Goal: Task Accomplishment & Management: Use online tool/utility

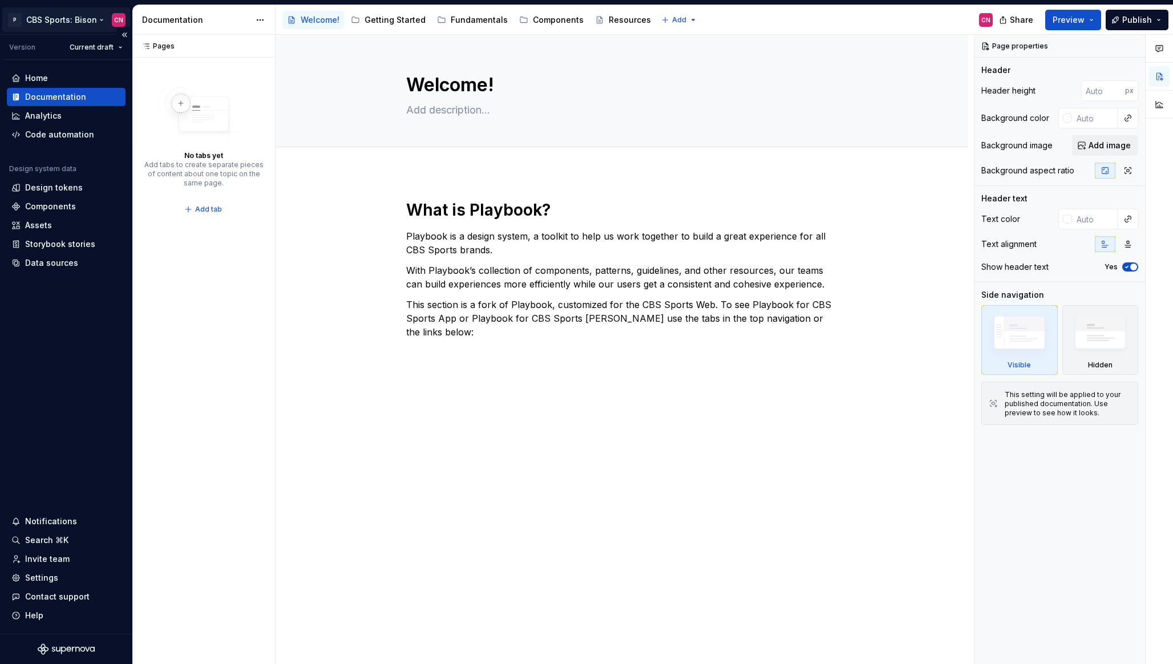
click at [54, 17] on html "P CBS Sports: Bison CN Version Current draft Home Documentation Analytics Code …" at bounding box center [586, 332] width 1173 height 664
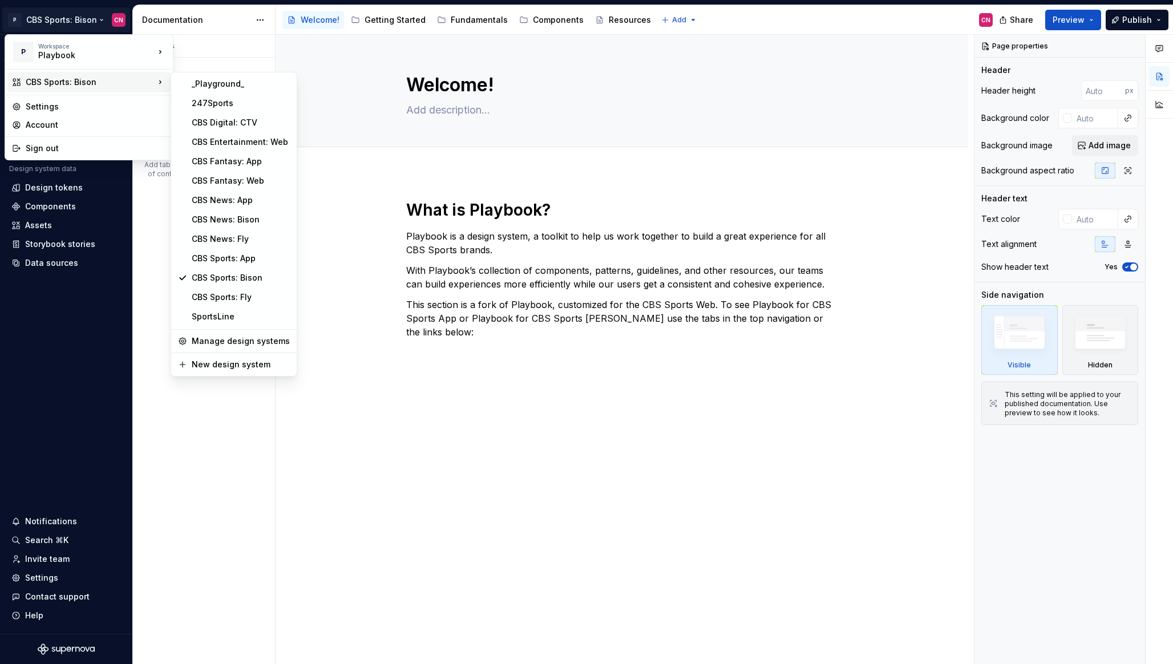
type textarea "*"
click at [226, 146] on div "CBS Entertainment: Web" at bounding box center [241, 141] width 98 height 11
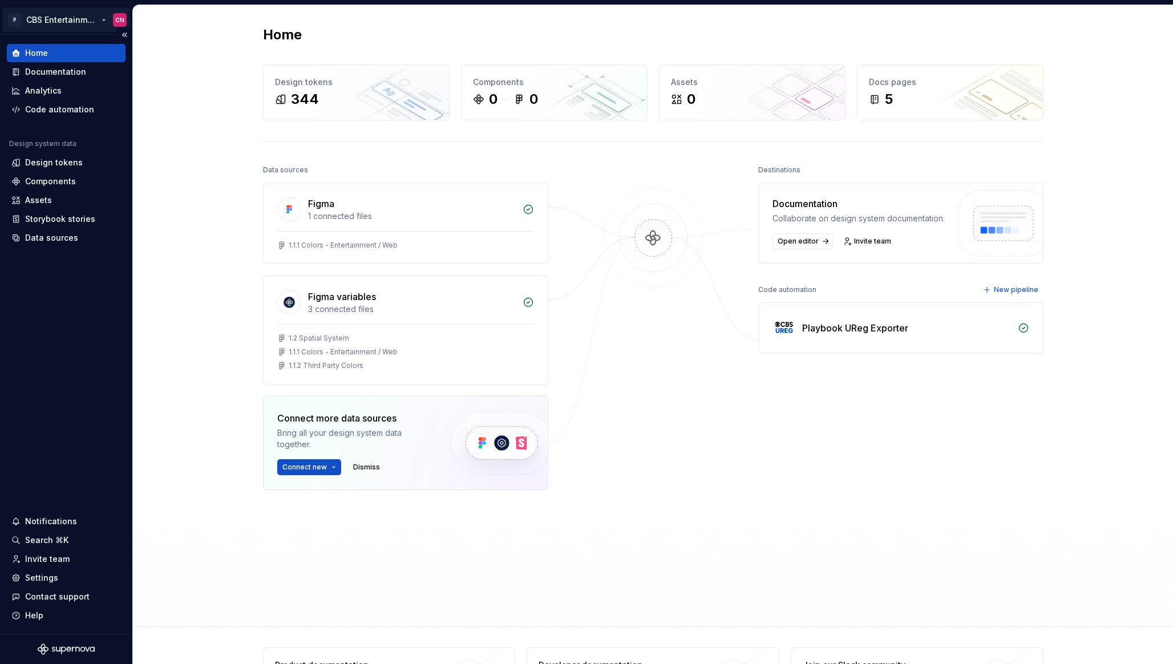
click at [102, 20] on html "P CBS Entertainment: Web CN Home Documentation Analytics Code automation Design…" at bounding box center [586, 332] width 1173 height 664
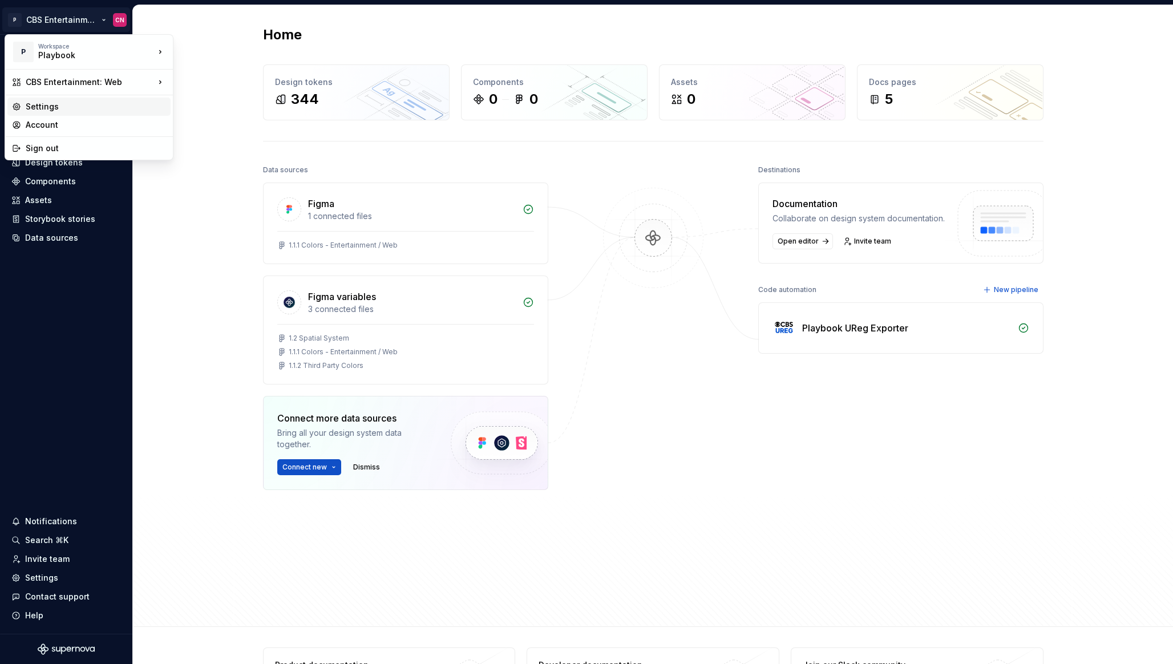
click at [126, 103] on div "Settings" at bounding box center [96, 106] width 140 height 11
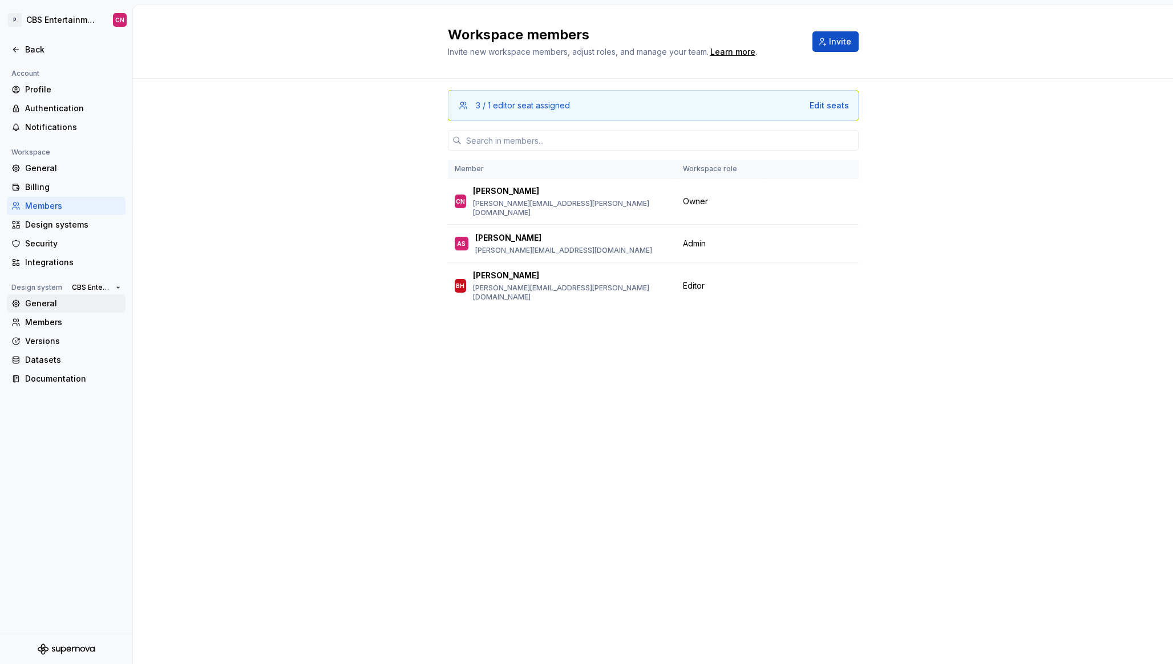
click at [67, 304] on div "General" at bounding box center [73, 303] width 96 height 11
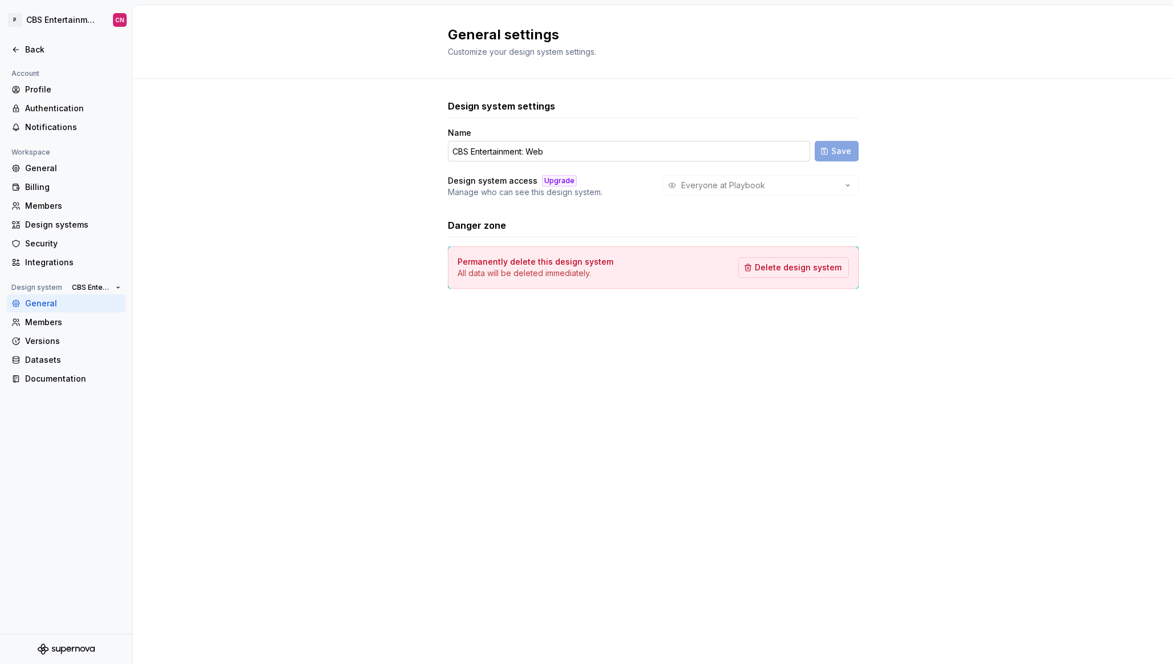
click at [557, 151] on input "CBS Entertainment: Web" at bounding box center [629, 151] width 362 height 21
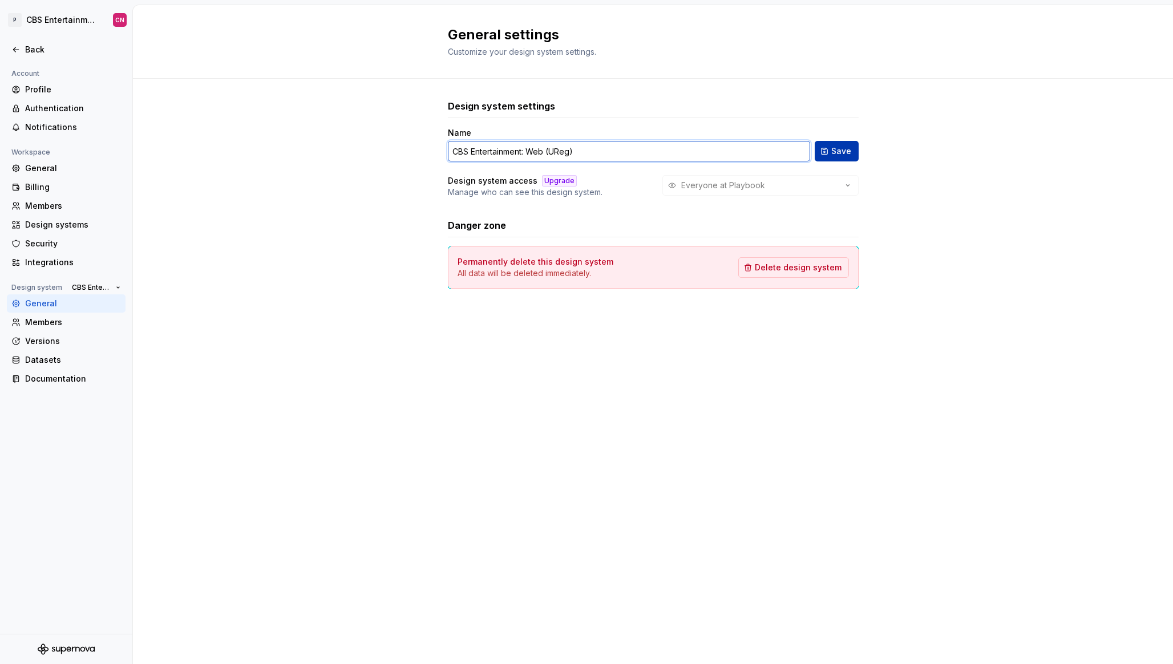
type input "CBS Entertainment: Web (UReg)"
click at [848, 153] on span "Save" at bounding box center [841, 150] width 20 height 11
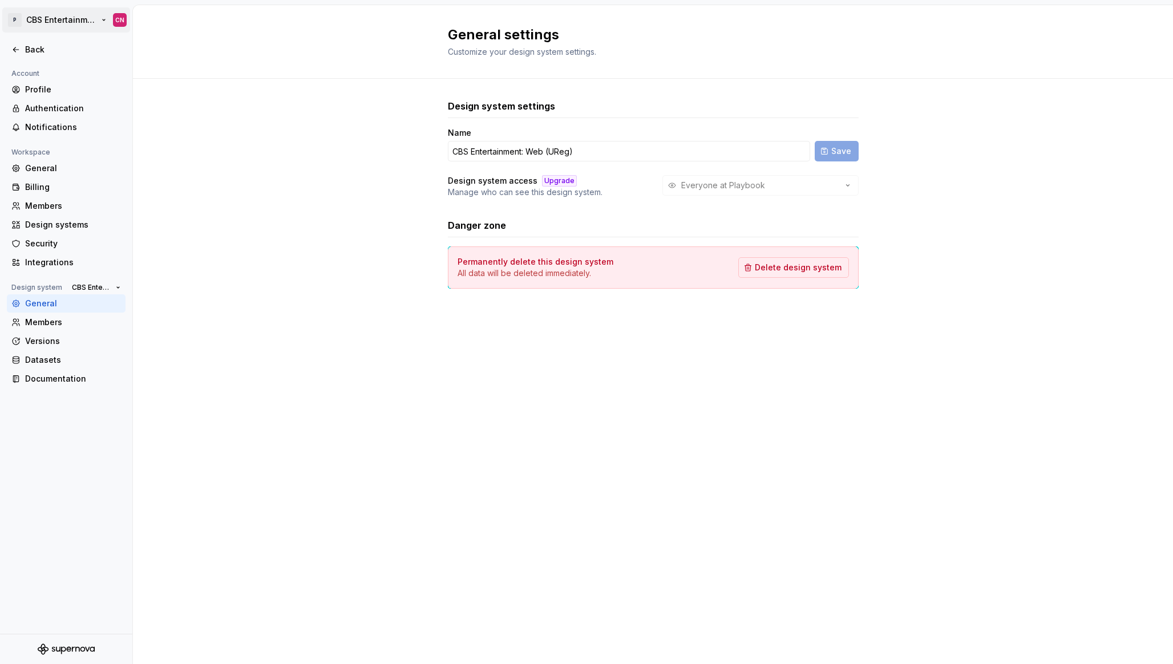
click at [47, 15] on html "P CBS Entertainment: Web (UReg) CN Back Account Profile Authentication Notifica…" at bounding box center [586, 332] width 1173 height 664
click at [367, 126] on html "P CBS Entertainment: Web (UReg) CN Back Account Profile Authentication Notifica…" at bounding box center [586, 332] width 1173 height 664
click at [53, 46] on div "Back" at bounding box center [73, 49] width 96 height 11
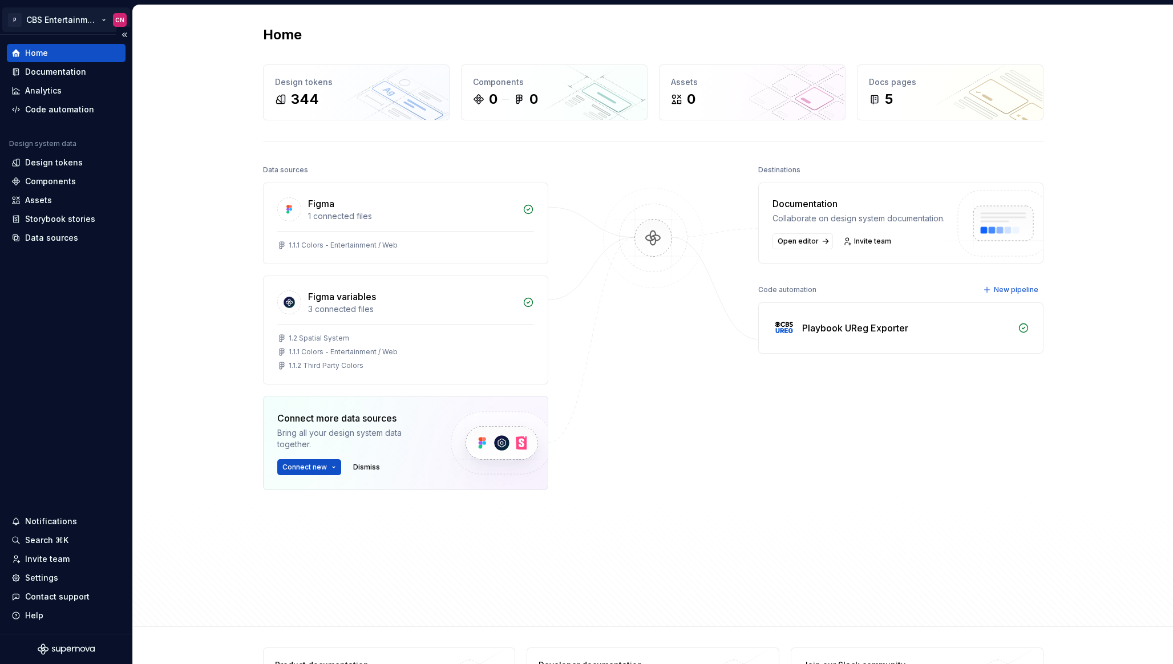
click at [66, 29] on html "P CBS Entertainment: Web (UReg) CN Home Documentation Analytics Code automation…" at bounding box center [586, 332] width 1173 height 664
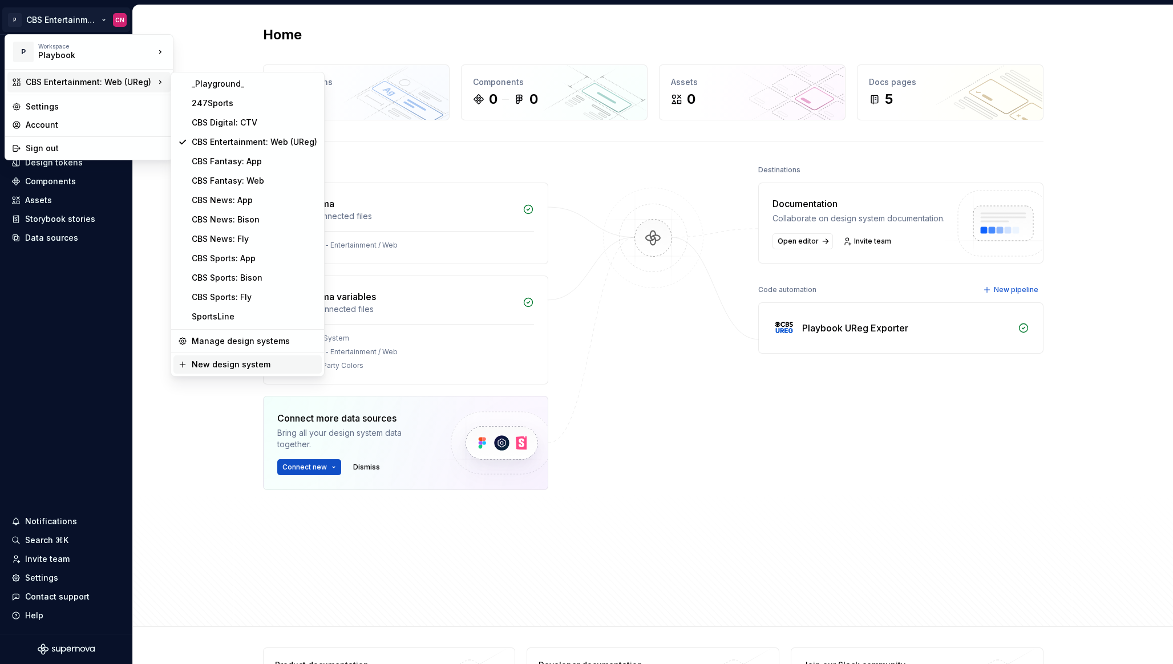
click at [209, 369] on div "New design system" at bounding box center [255, 364] width 126 height 11
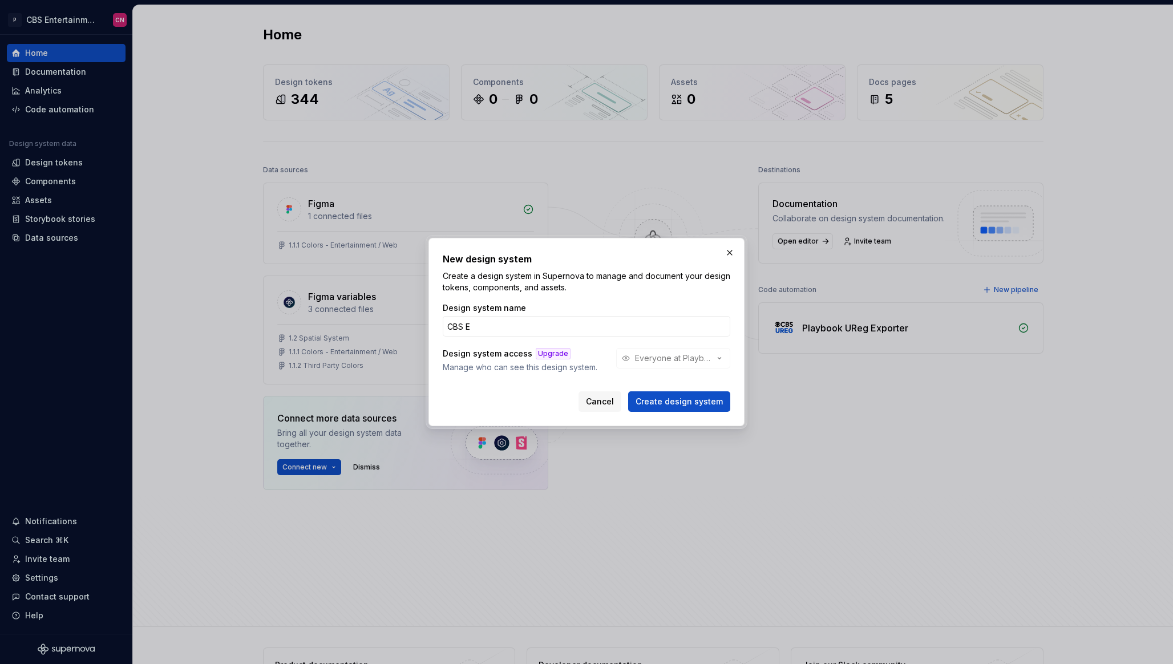
type input "CBS Entertainment: Web"
click at [727, 254] on button "button" at bounding box center [730, 253] width 16 height 16
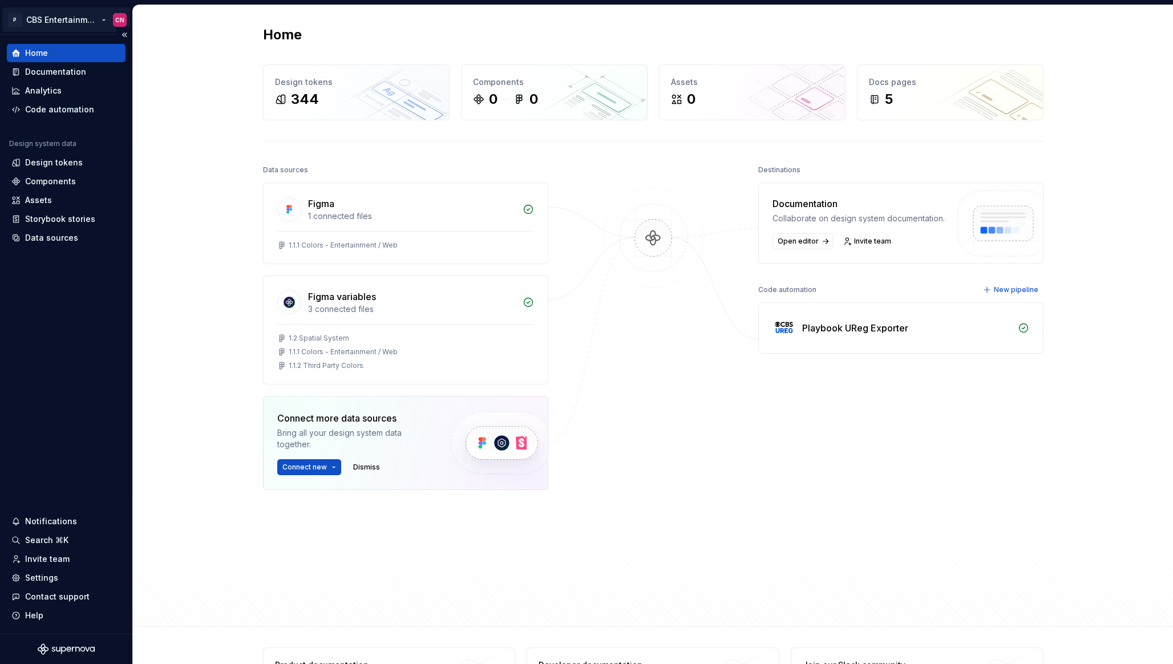
click at [82, 22] on html "P CBS Entertainment: Web (UReg) CN Home Documentation Analytics Code automation…" at bounding box center [586, 332] width 1173 height 664
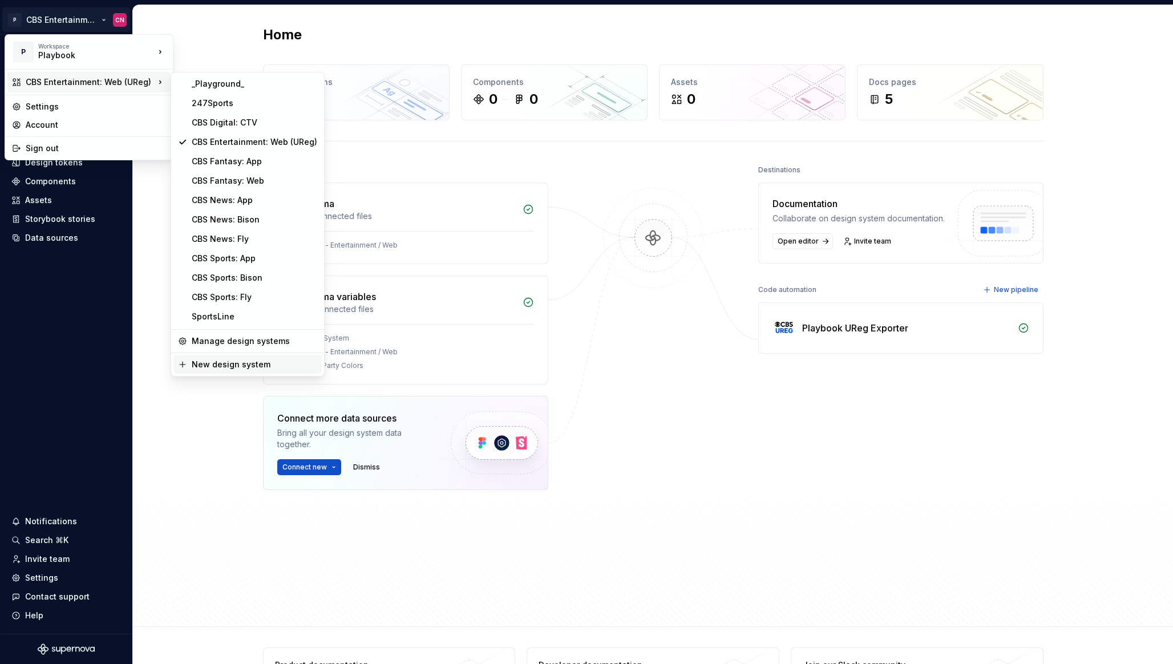
click at [226, 359] on div "New design system" at bounding box center [255, 364] width 126 height 11
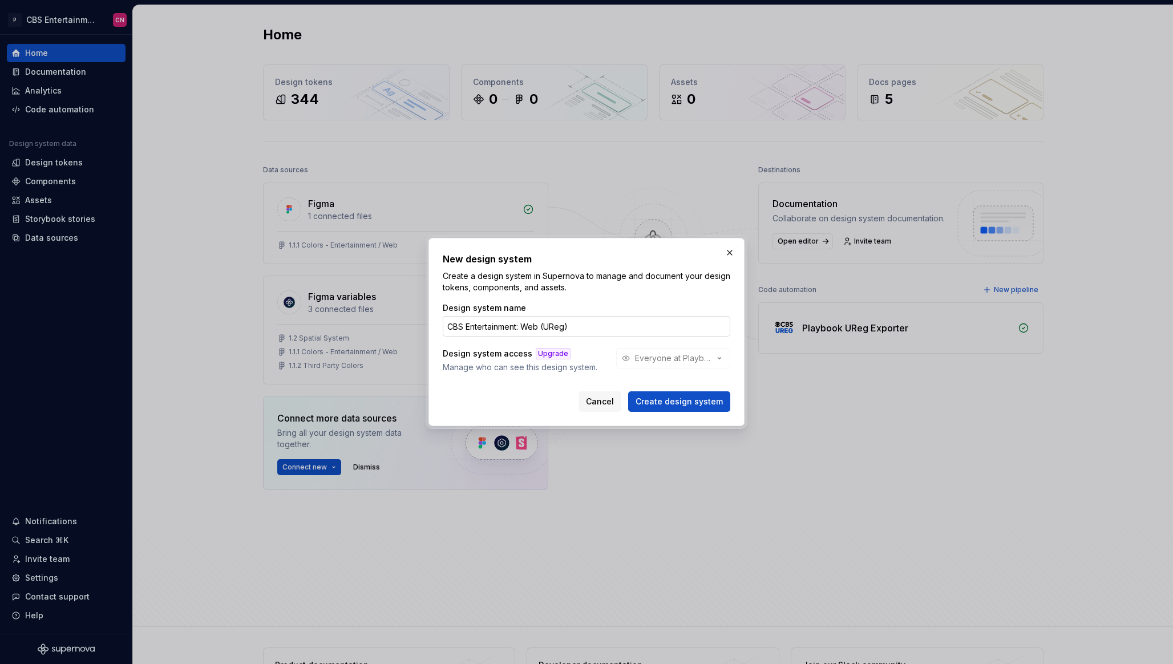
click at [556, 327] on input "CBS Entertainment: Web (UReg)" at bounding box center [587, 326] width 288 height 21
click at [587, 327] on input "CBS Entertainment: Web (UReg)" at bounding box center [587, 326] width 288 height 21
type input "CBS Entertainment: Web"
click at [681, 377] on div "Design system name CBS Entertainment: Web Design system access Upgrade Manage w…" at bounding box center [587, 346] width 288 height 89
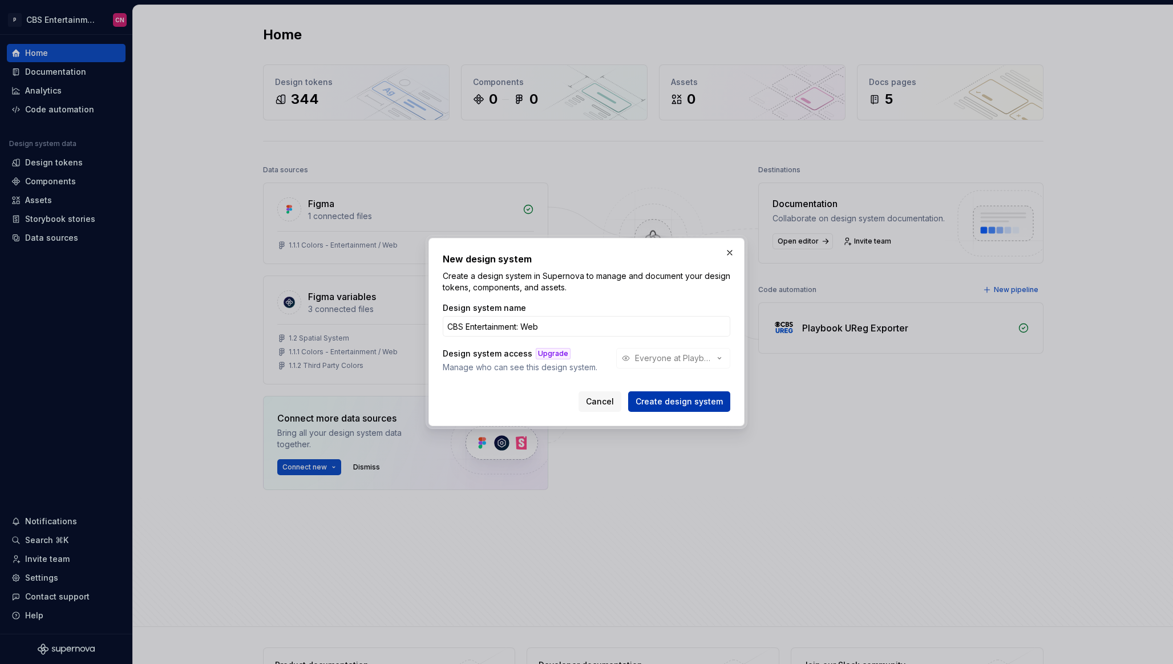
click at [670, 403] on span "Create design system" at bounding box center [679, 401] width 87 height 11
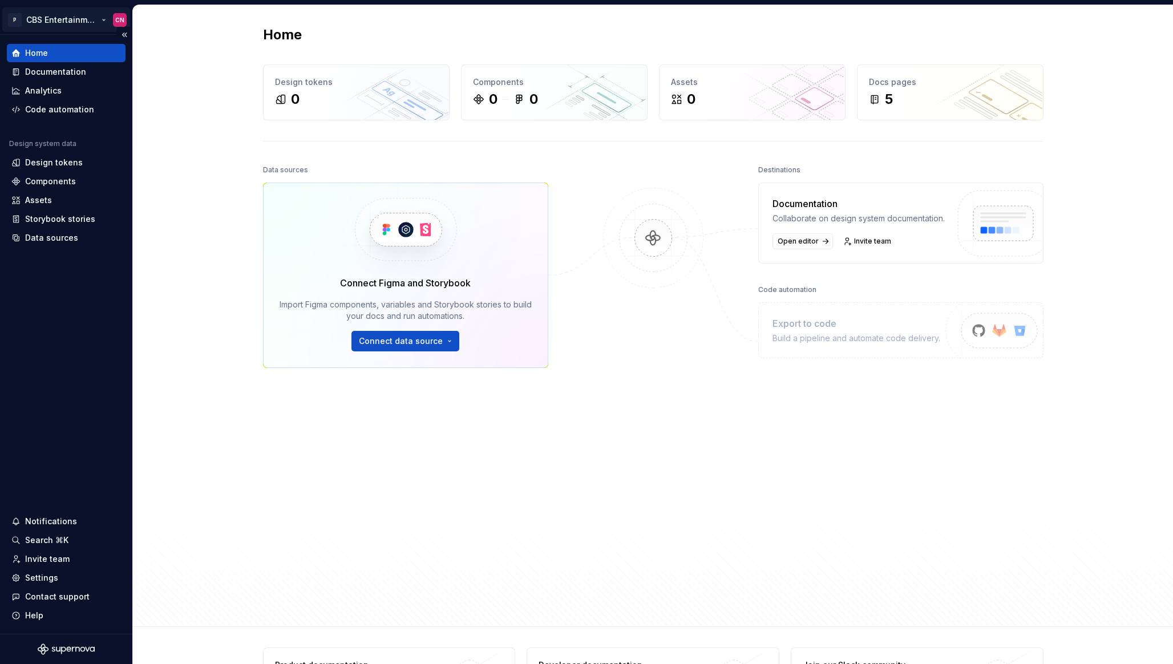
click at [80, 20] on html "P CBS Entertainment: Web CN Home Documentation Analytics Code automation Design…" at bounding box center [586, 332] width 1173 height 664
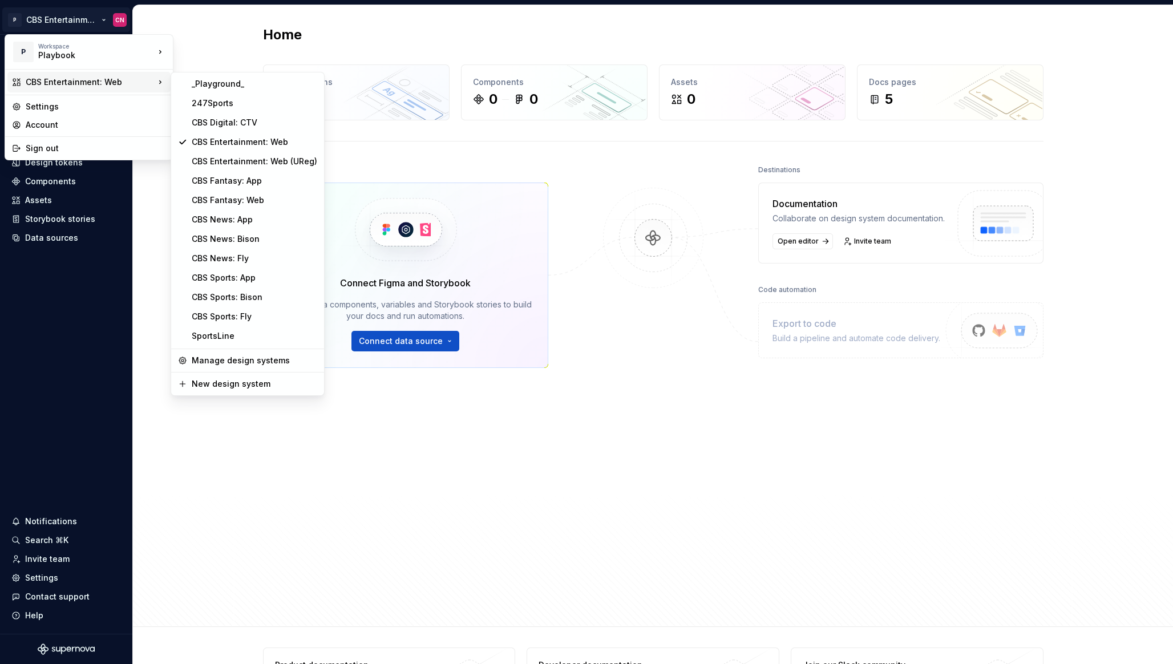
click at [234, 48] on html "P CBS Entertainment: Web CN Home Documentation Analytics Code automation Design…" at bounding box center [586, 332] width 1173 height 664
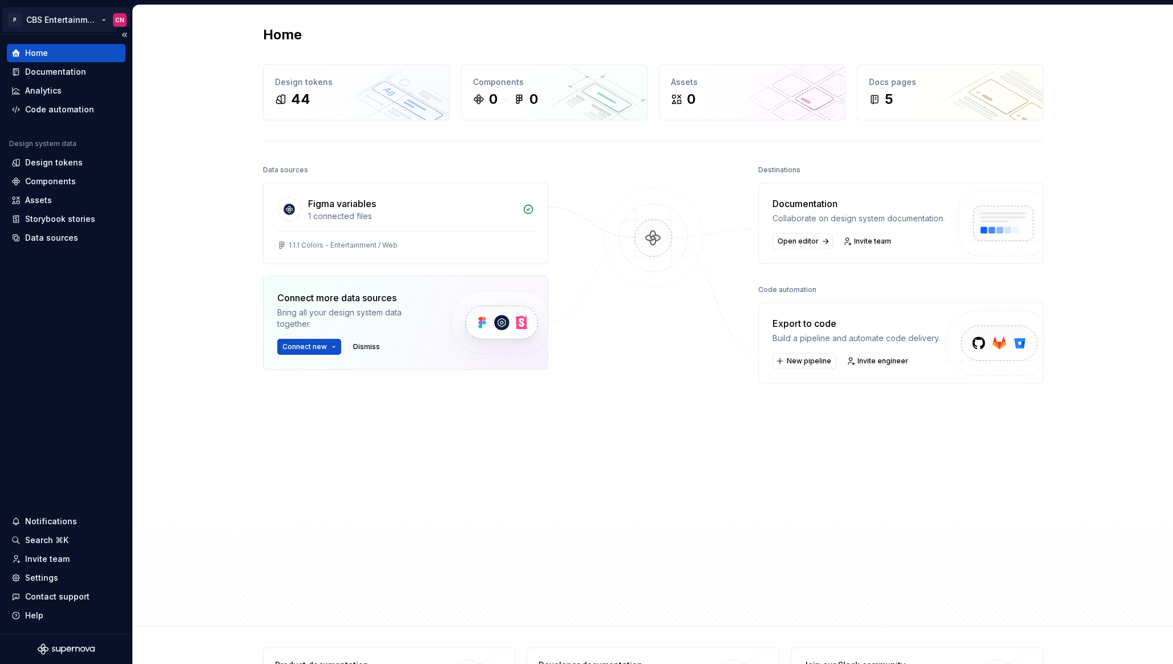
click at [68, 19] on html "P CBS Entertainment: Web CN Home Documentation Analytics Code automation Design…" at bounding box center [586, 332] width 1173 height 664
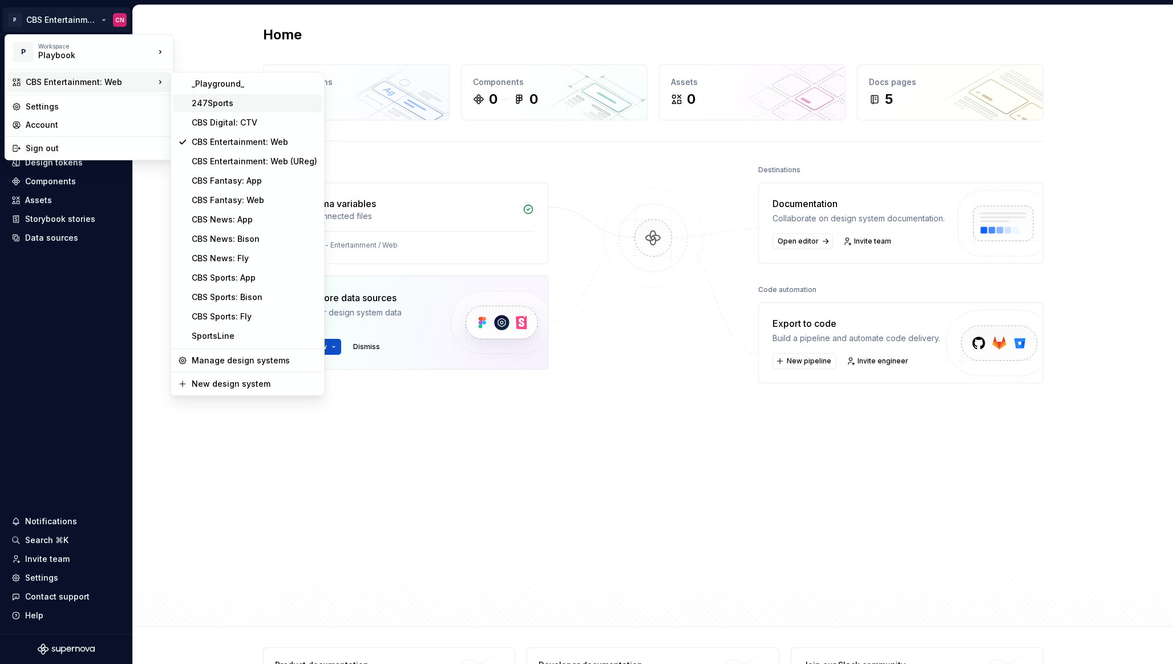
click at [229, 101] on div "247Sports" at bounding box center [255, 103] width 126 height 11
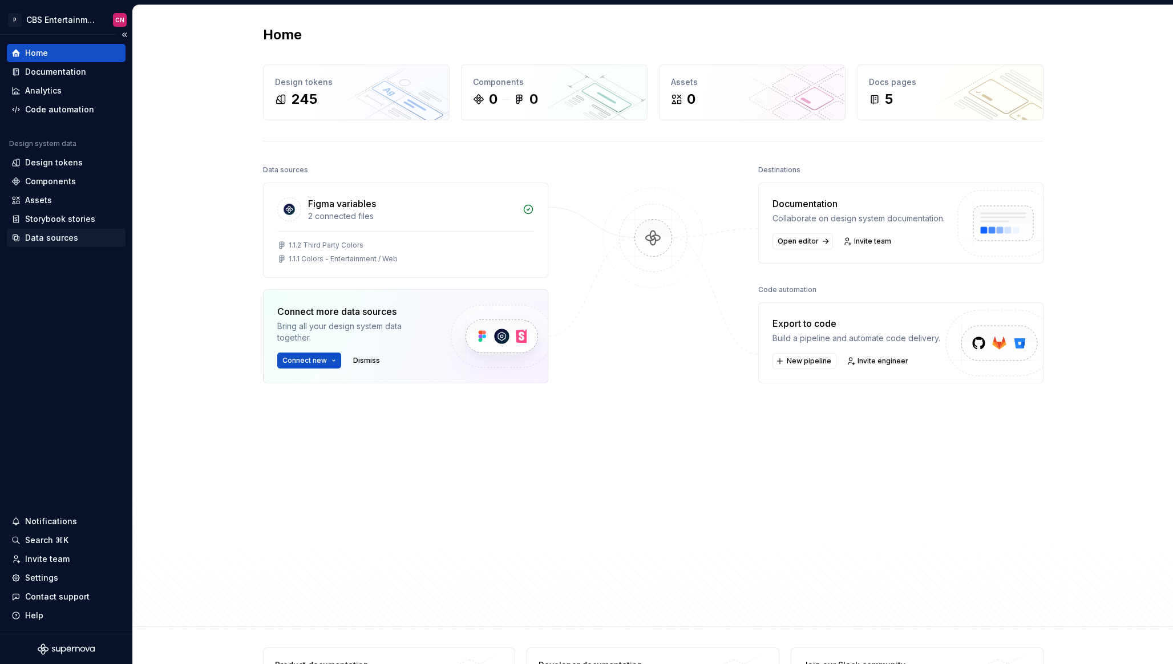
click at [48, 233] on div "Data sources" at bounding box center [51, 237] width 53 height 11
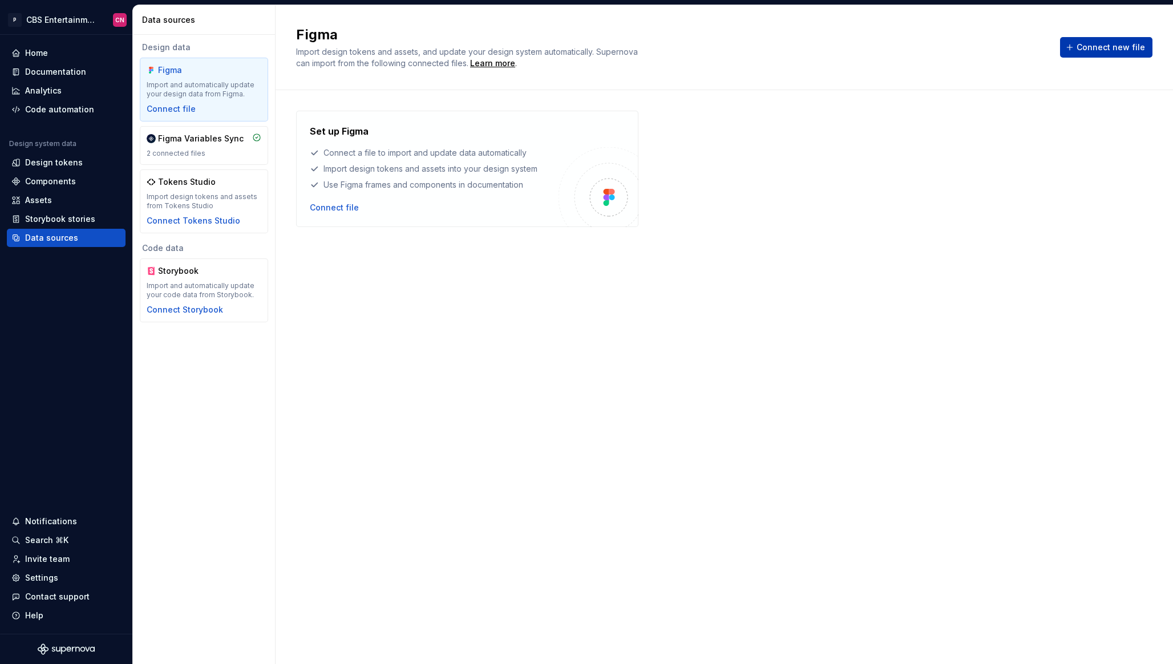
click at [1097, 51] on span "Connect new file" at bounding box center [1110, 47] width 68 height 11
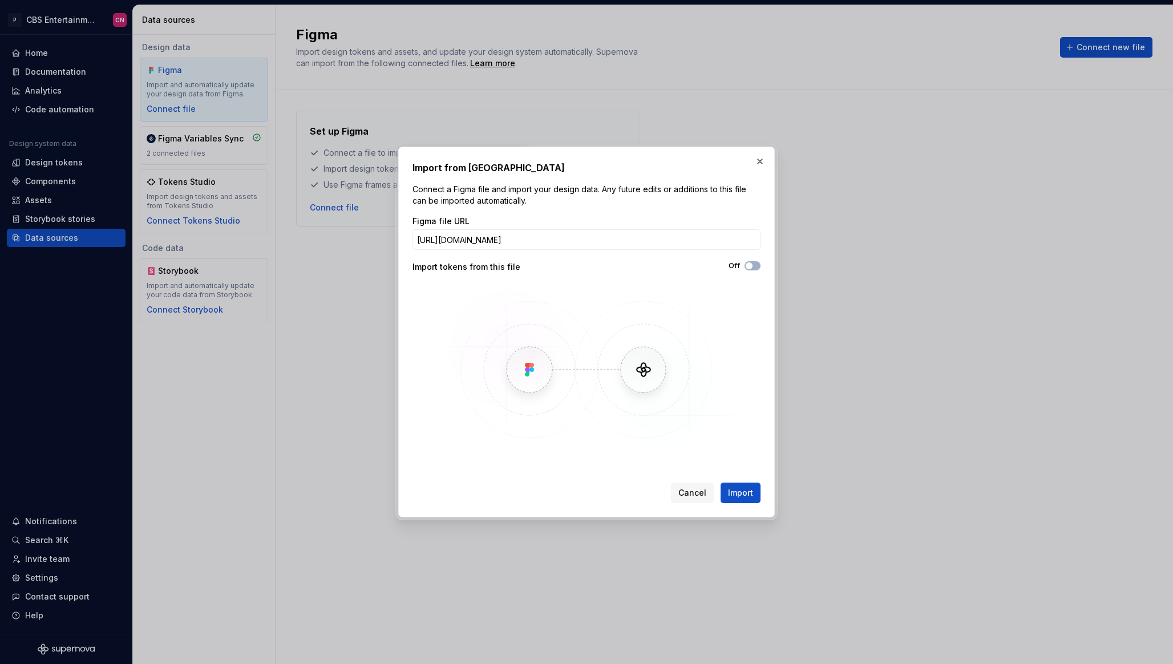
scroll to position [0, 255]
type input "[URL][DOMAIN_NAME]"
click at [742, 487] on button "Import" at bounding box center [741, 493] width 40 height 21
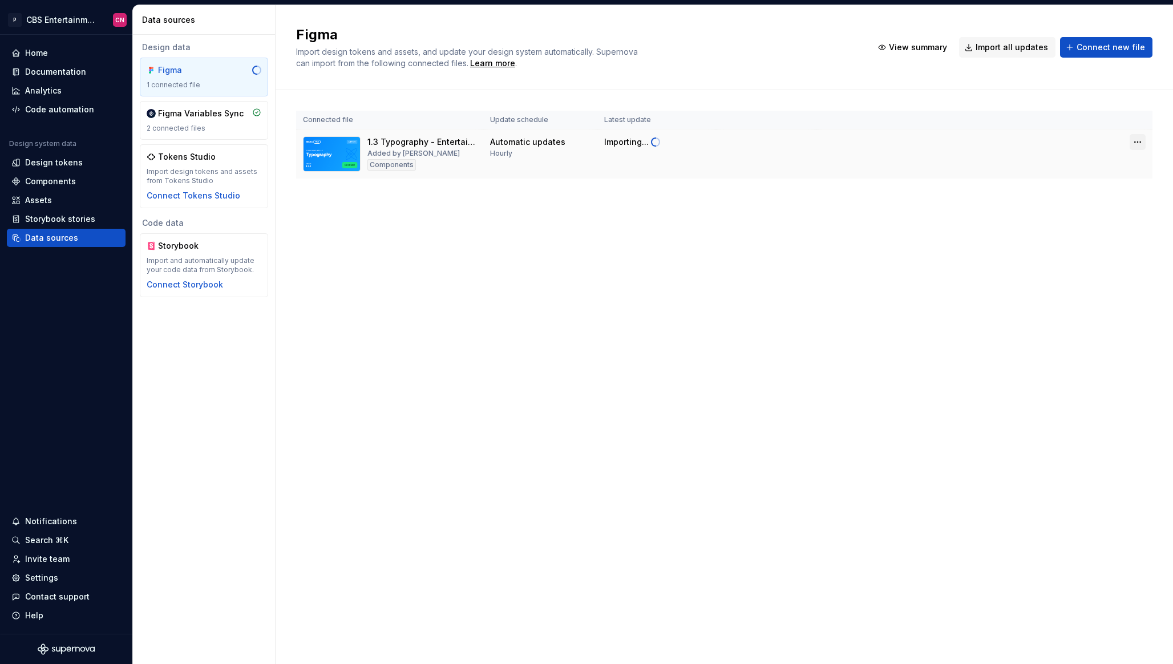
click at [1134, 143] on html "P CBS Entertainment: Web CN Home Documentation Analytics Code automation Design…" at bounding box center [586, 332] width 1173 height 664
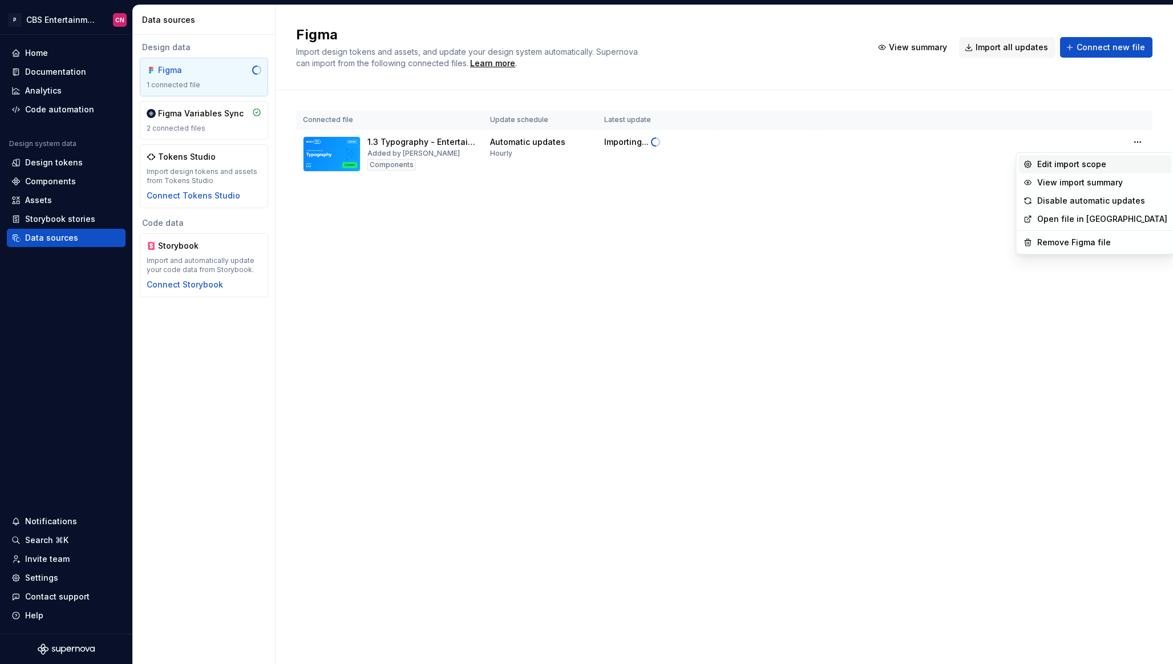
click at [1085, 170] on div "Edit import scope" at bounding box center [1095, 164] width 153 height 18
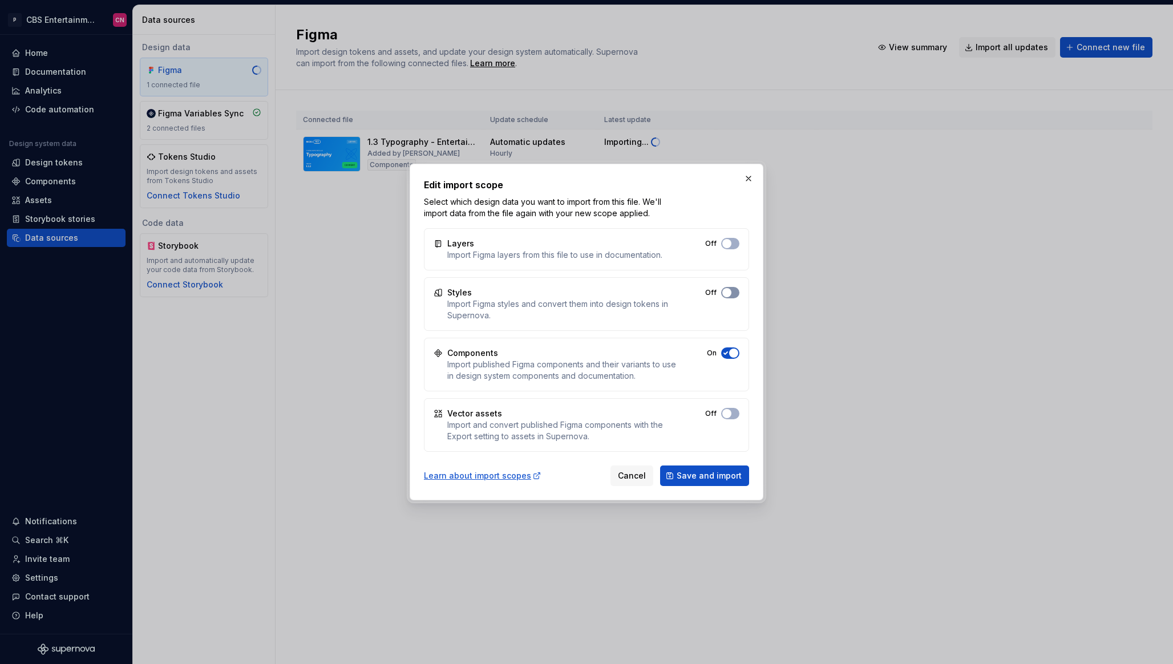
click at [725, 288] on button "Off" at bounding box center [730, 292] width 18 height 11
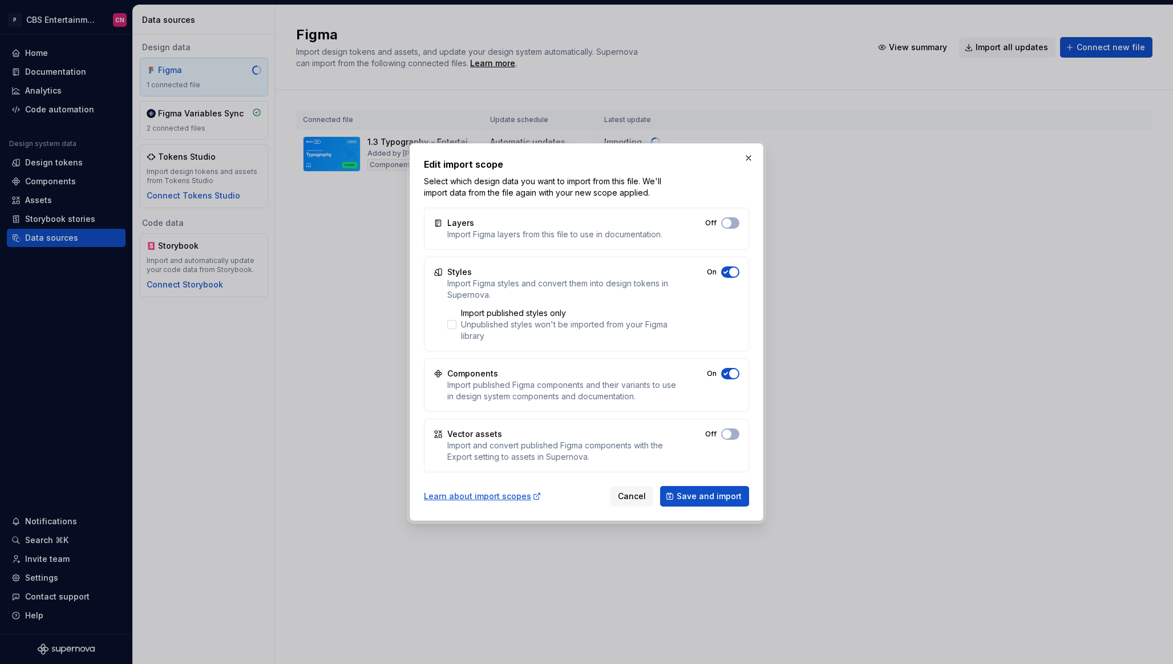
click at [725, 224] on icon "button" at bounding box center [725, 223] width 3 height 2
click at [703, 499] on span "Save and import" at bounding box center [709, 496] width 65 height 11
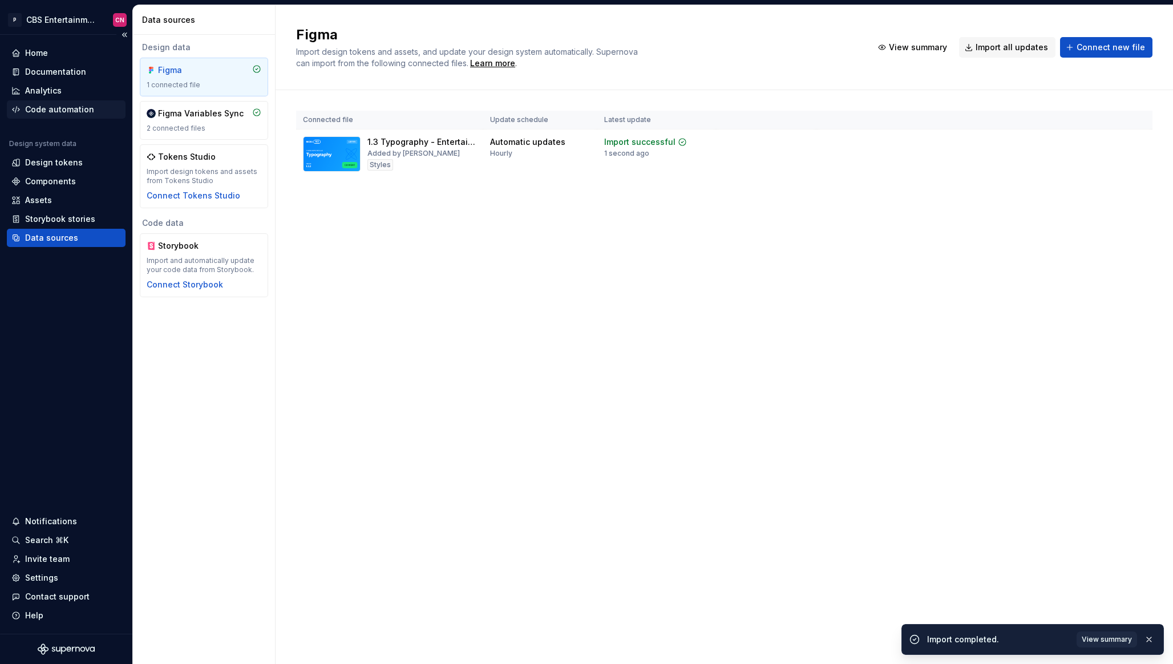
click at [84, 113] on div "Code automation" at bounding box center [59, 109] width 69 height 11
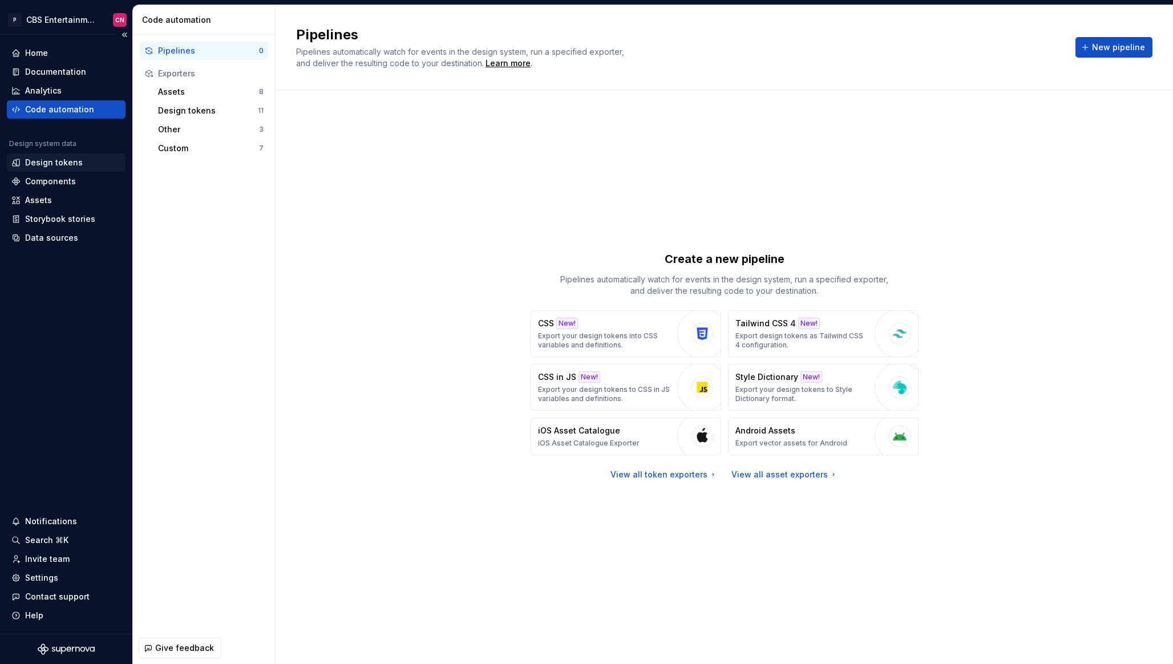
click at [75, 165] on div "Design tokens" at bounding box center [54, 162] width 58 height 11
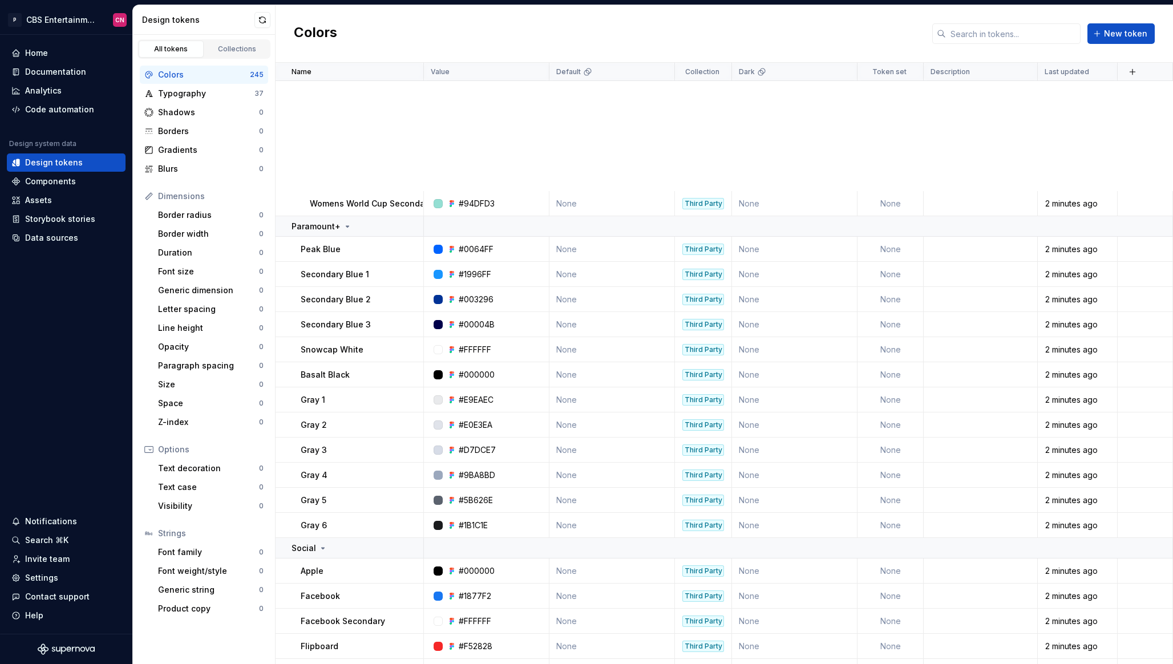
scroll to position [6327, 0]
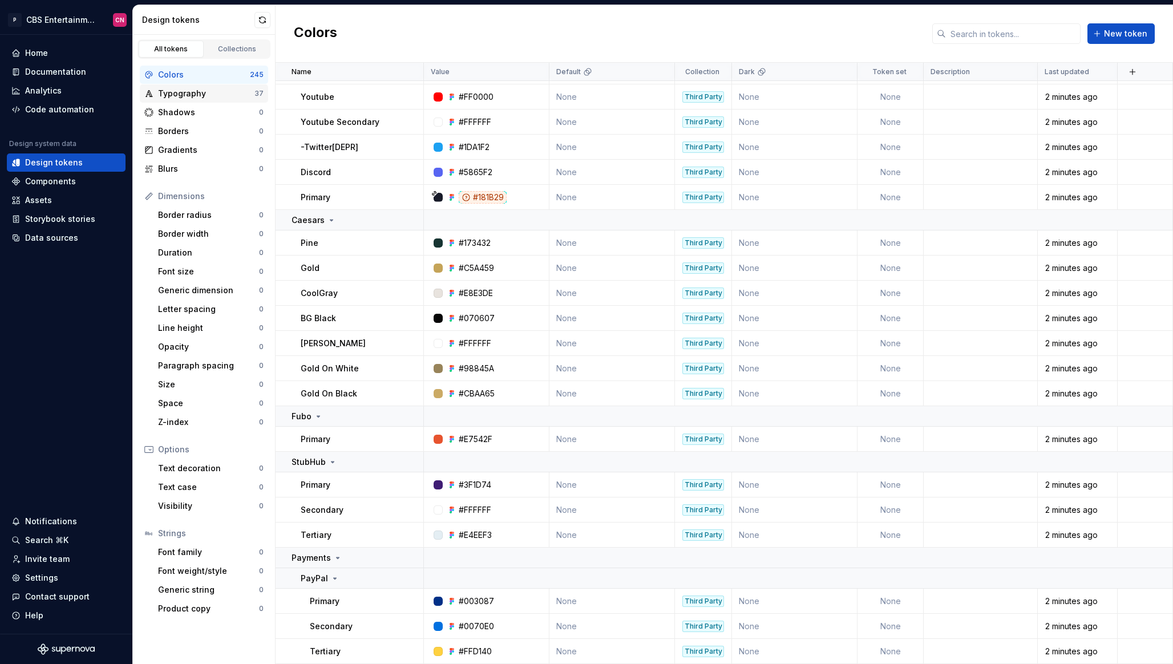
click at [224, 94] on div "Typography" at bounding box center [206, 93] width 96 height 11
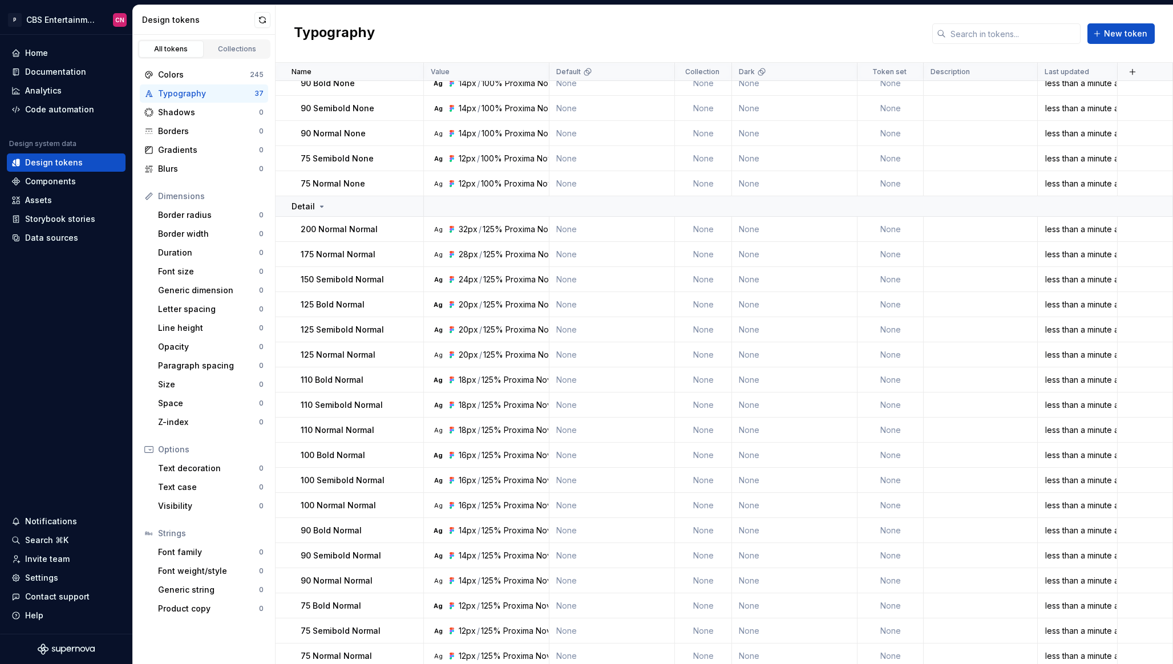
scroll to position [428, 0]
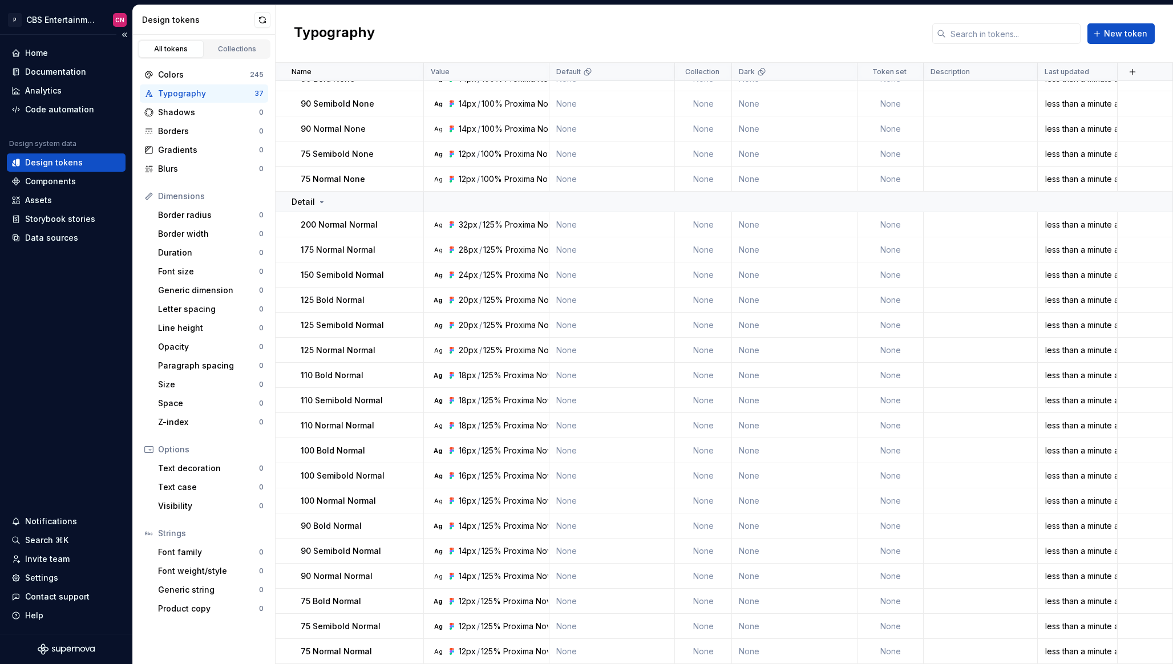
click at [50, 123] on div "Home Documentation Analytics Code automation Design system data Design tokens C…" at bounding box center [66, 145] width 119 height 203
click at [50, 116] on div "Code automation" at bounding box center [66, 109] width 119 height 18
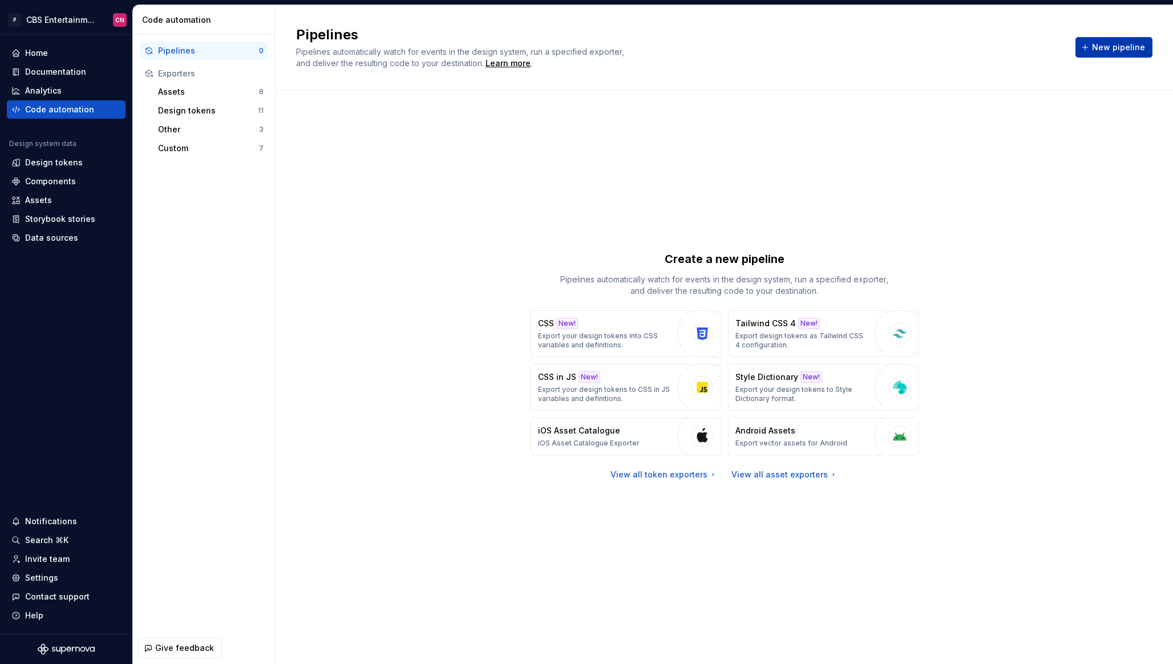
click at [1101, 41] on button "New pipeline" at bounding box center [1113, 47] width 77 height 21
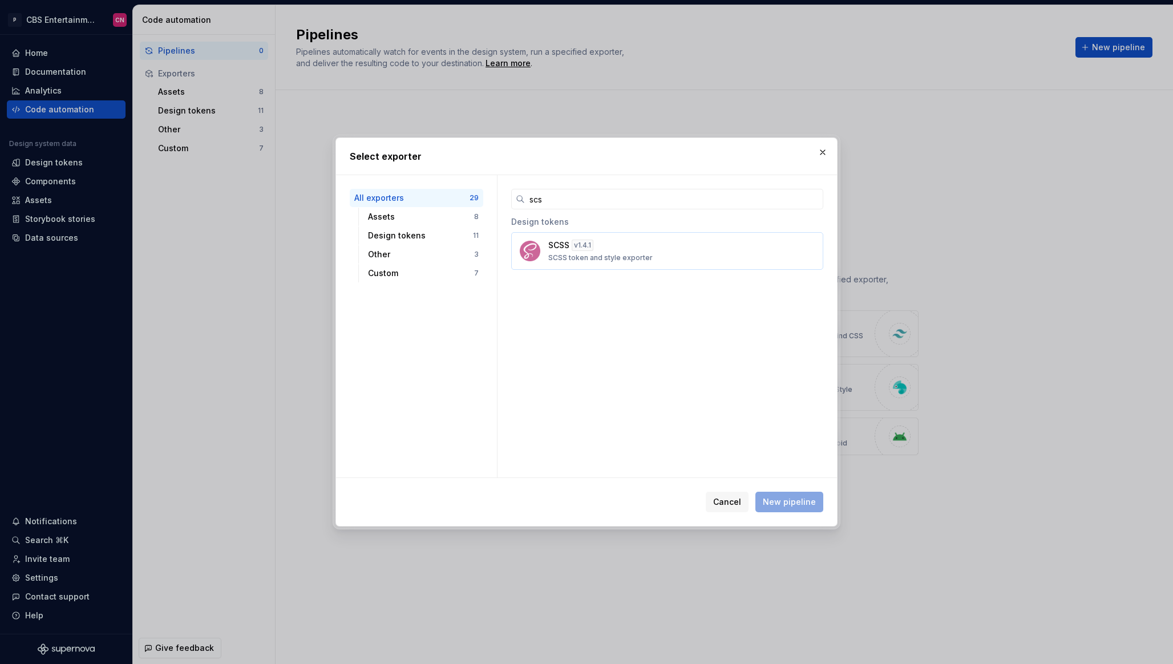
type input "scs"
click at [607, 248] on div "SCSS v 1.4.1 SCSS token and style exporter" at bounding box center [663, 251] width 231 height 23
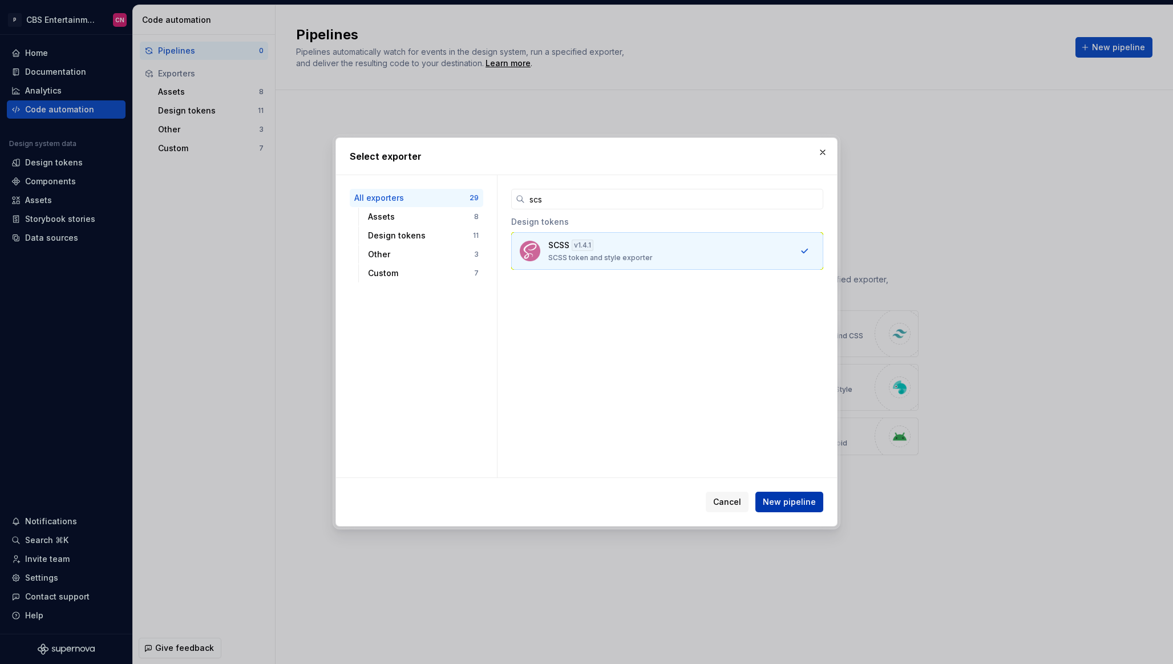
click at [796, 497] on span "New pipeline" at bounding box center [789, 501] width 53 height 11
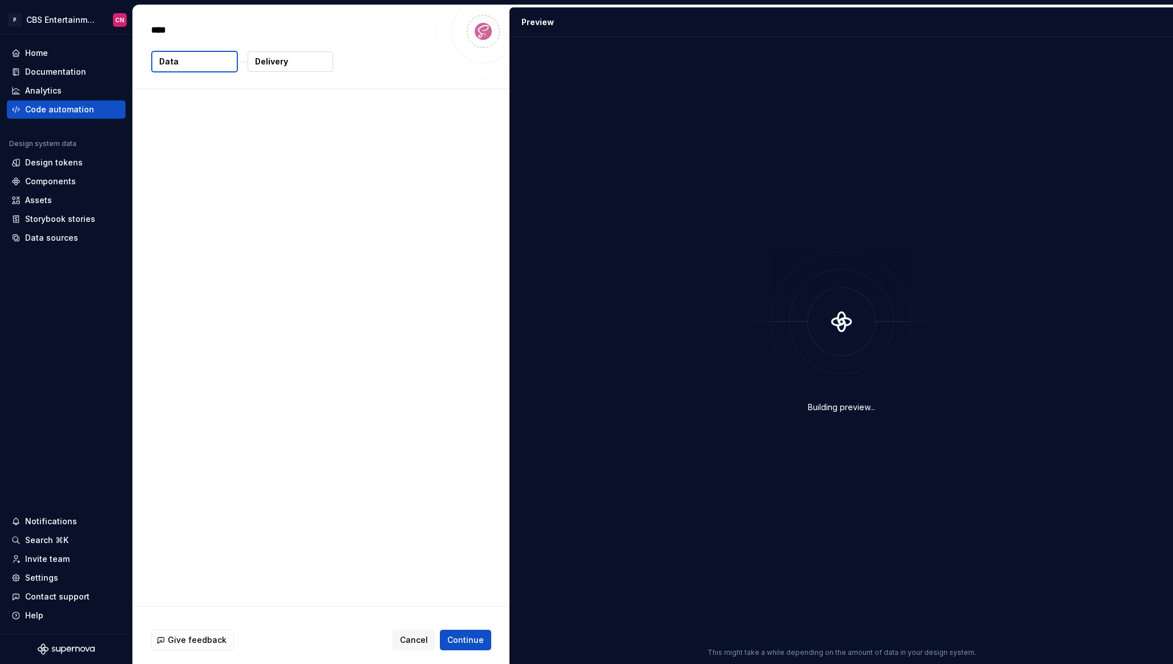
type textarea "*"
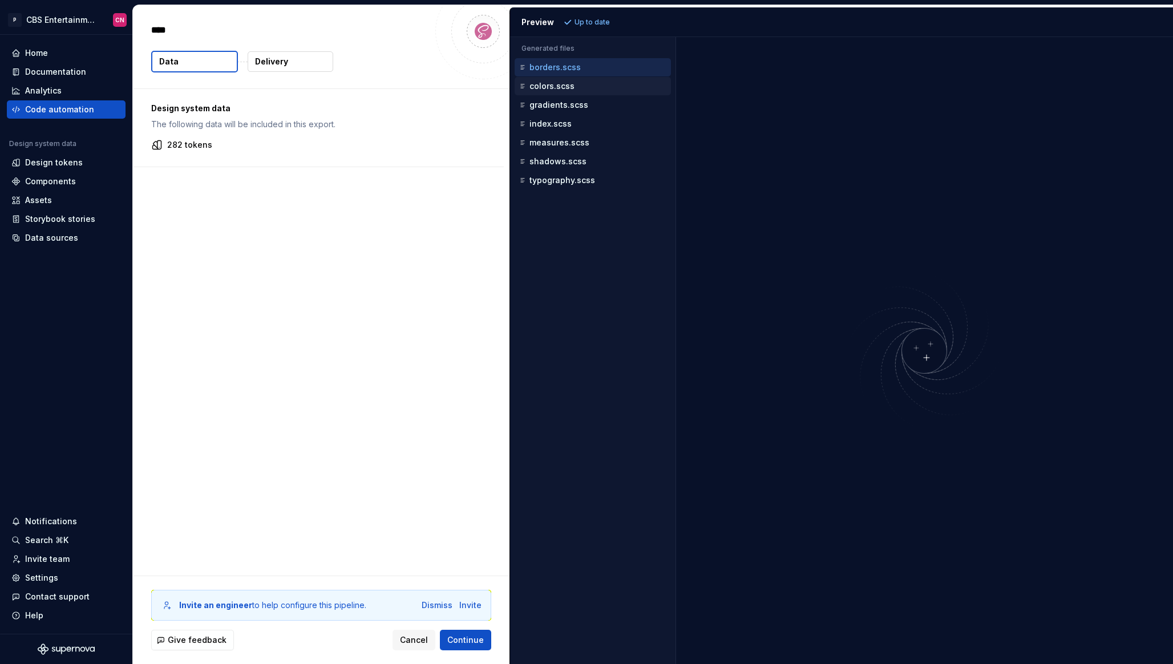
click at [591, 82] on div "colors.scss" at bounding box center [594, 85] width 154 height 11
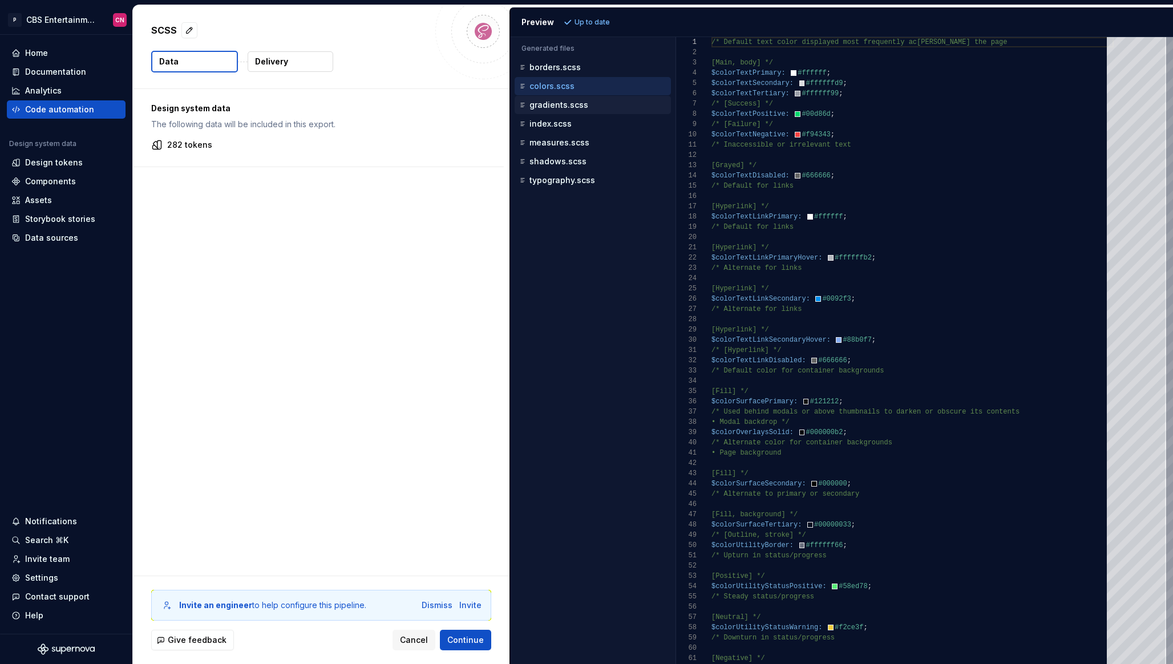
click at [573, 102] on p "gradients.scss" at bounding box center [558, 104] width 59 height 9
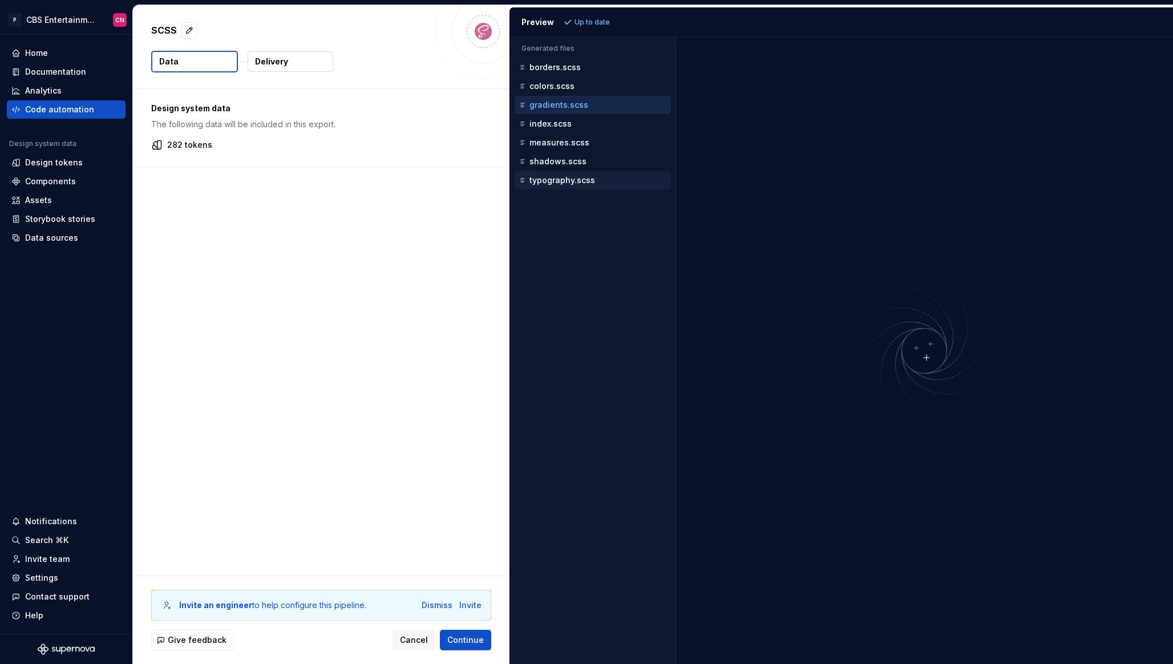
click at [569, 180] on p "typography.scss" at bounding box center [562, 180] width 66 height 9
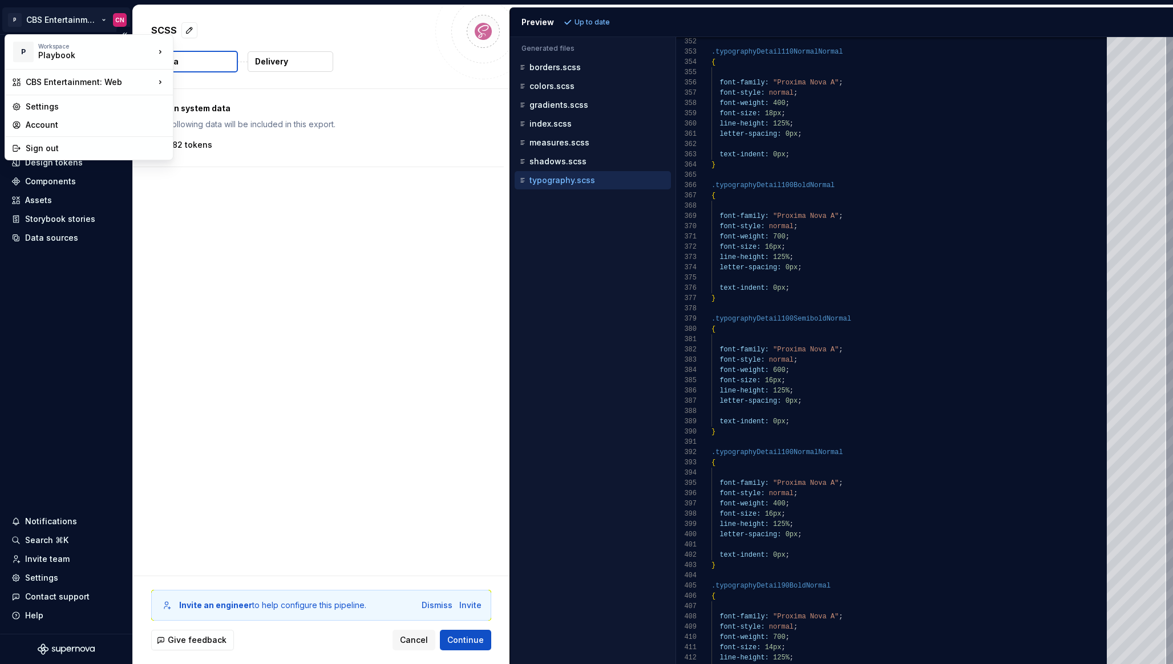
click at [81, 15] on html "P CBS Entertainment: Web CN Home Documentation Analytics Code automation Design…" at bounding box center [586, 332] width 1173 height 664
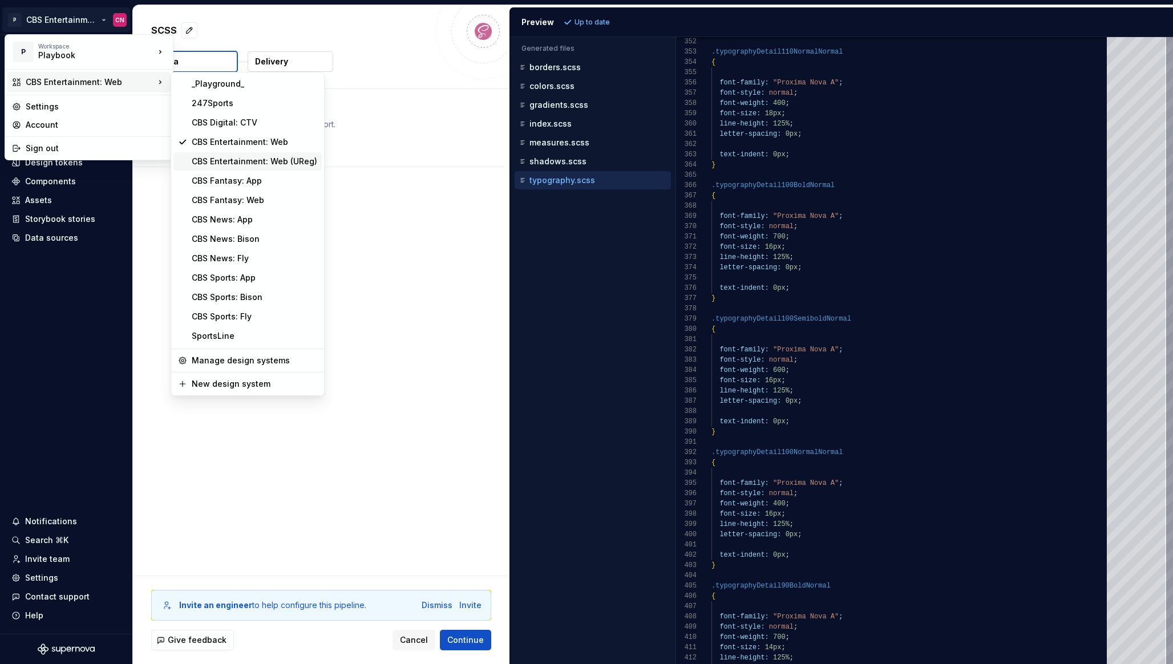
click at [237, 160] on div "CBS Entertainment: Web (UReg)" at bounding box center [255, 161] width 126 height 11
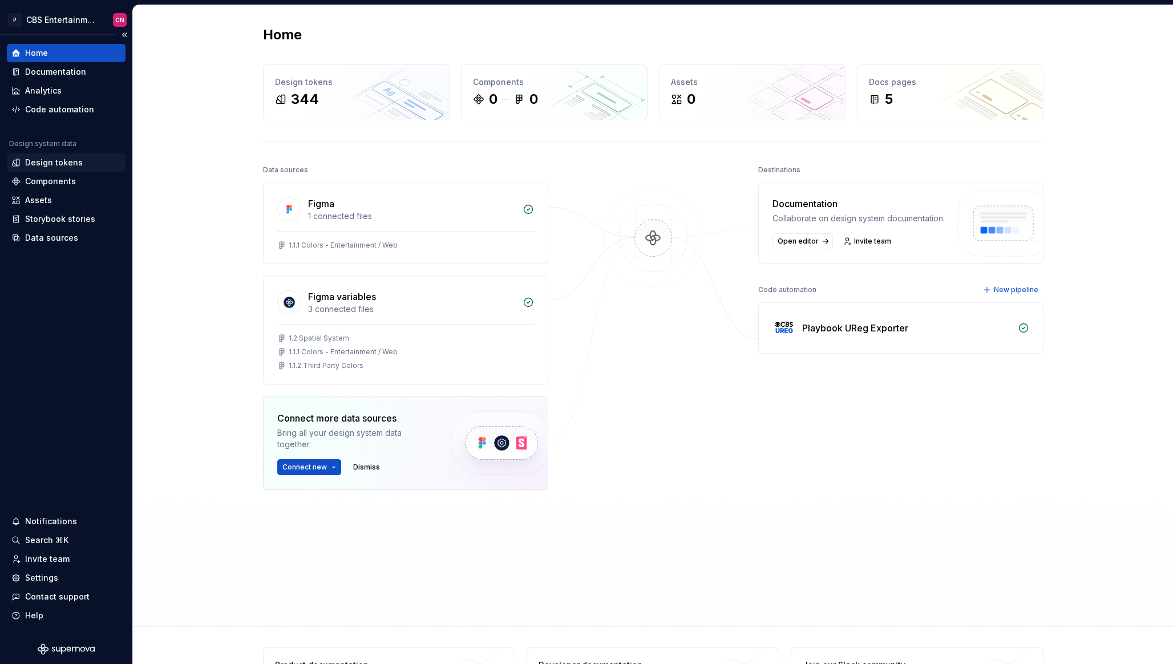
click at [71, 167] on div "Design tokens" at bounding box center [54, 162] width 58 height 11
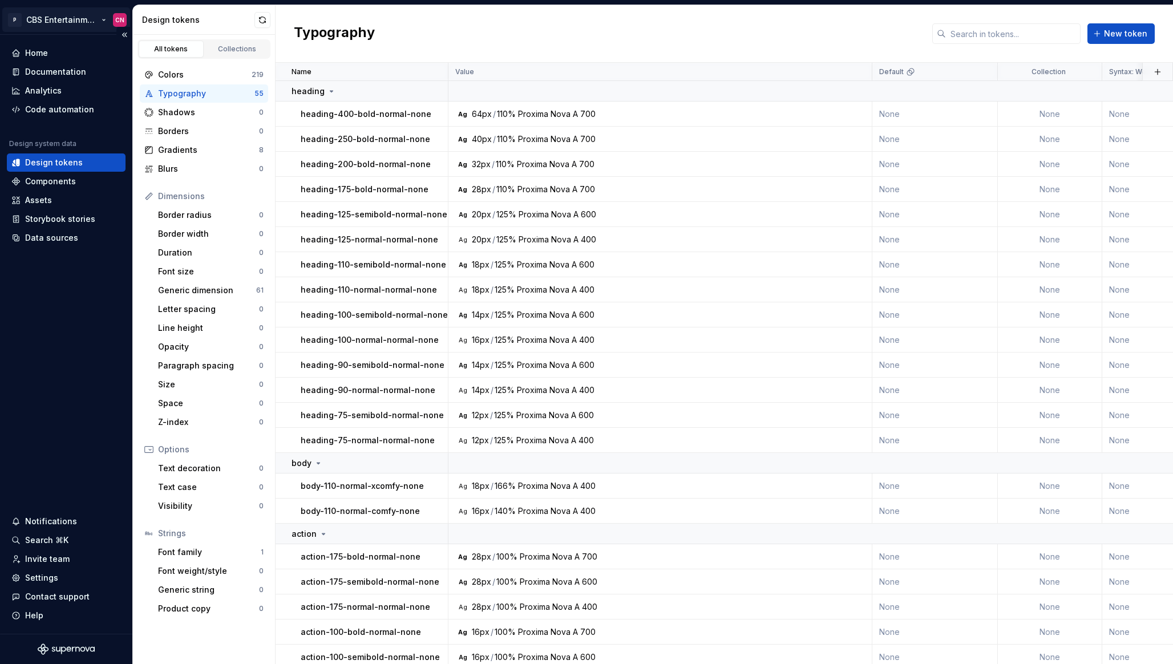
click at [63, 23] on html "P CBS Entertainment: Web (UReg) CN Home Documentation Analytics Code automation…" at bounding box center [586, 332] width 1173 height 664
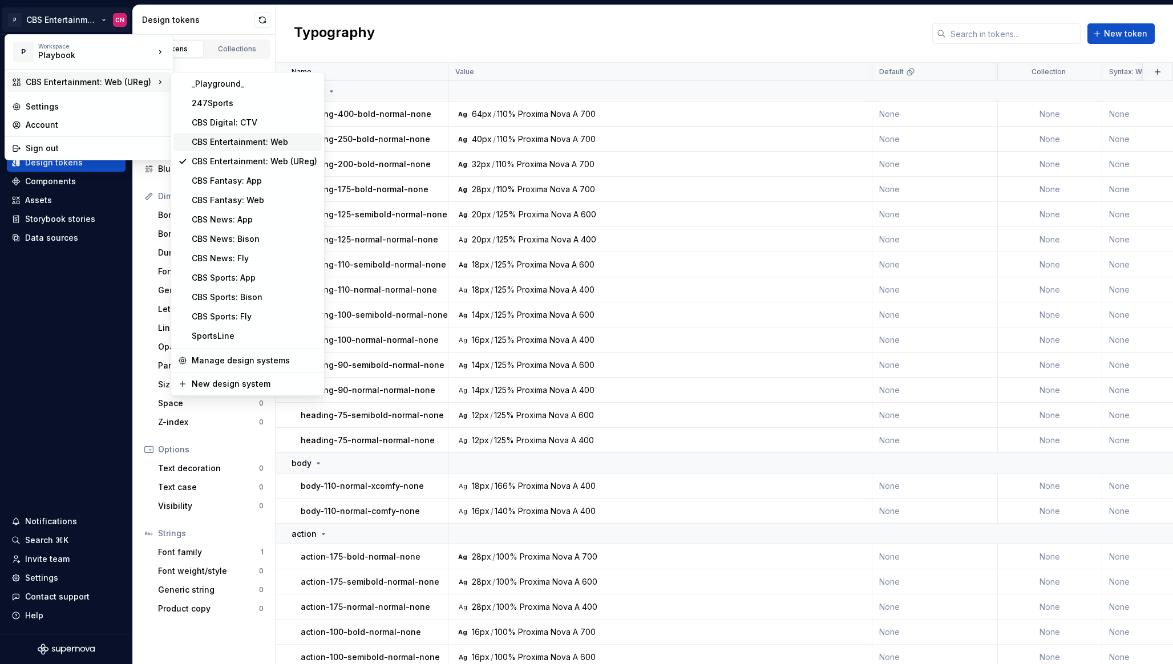
click at [224, 143] on div "CBS Entertainment: Web" at bounding box center [255, 141] width 126 height 11
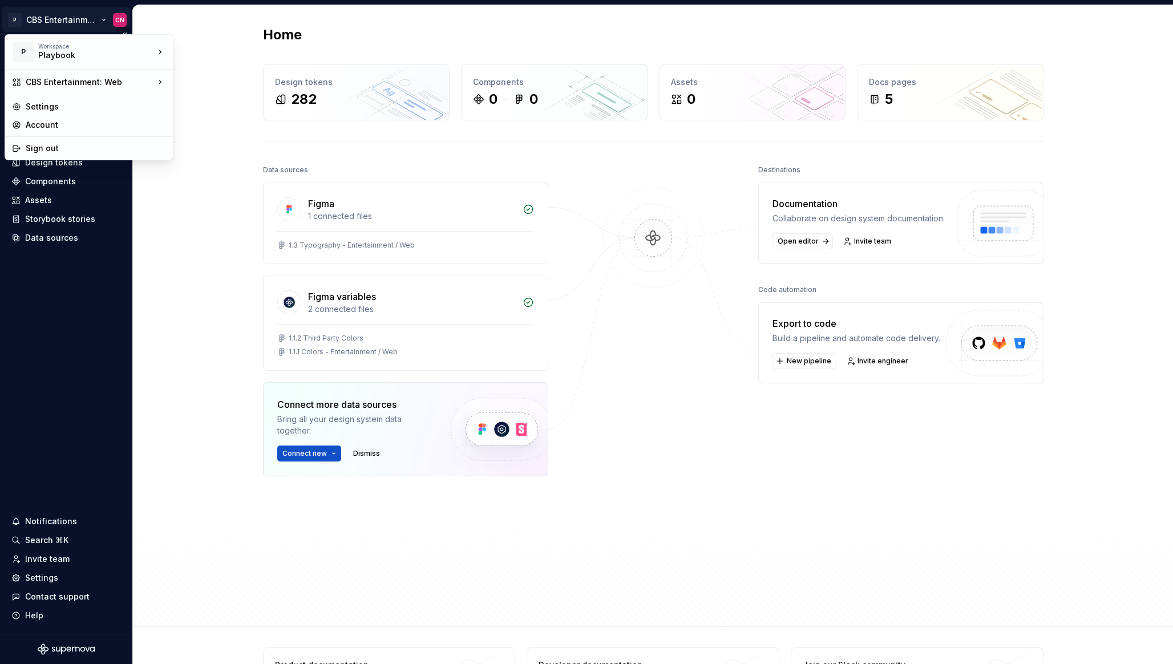
click at [80, 15] on html "P CBS Entertainment: Web CN Home Documentation Analytics Code automation Design…" at bounding box center [586, 332] width 1173 height 664
click at [171, 240] on html "P CBS Entertainment: Web CN Home Documentation Analytics Code automation Design…" at bounding box center [586, 332] width 1173 height 664
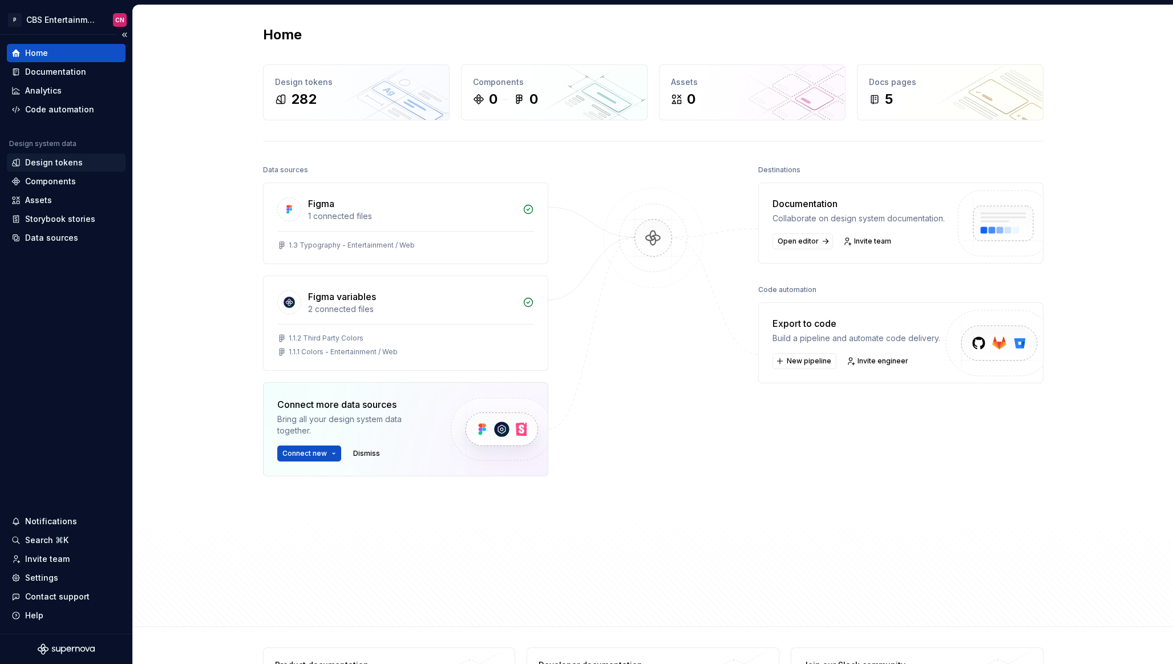
click at [83, 160] on div "Design tokens" at bounding box center [66, 162] width 110 height 11
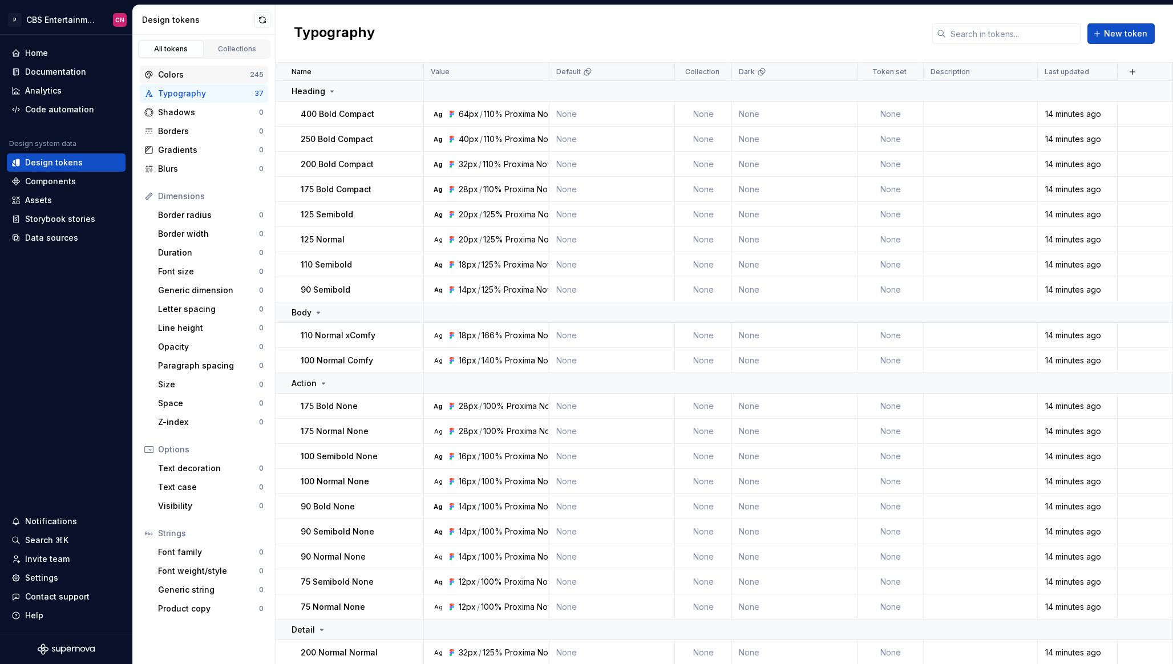
click at [238, 70] on div "Colors" at bounding box center [204, 74] width 92 height 11
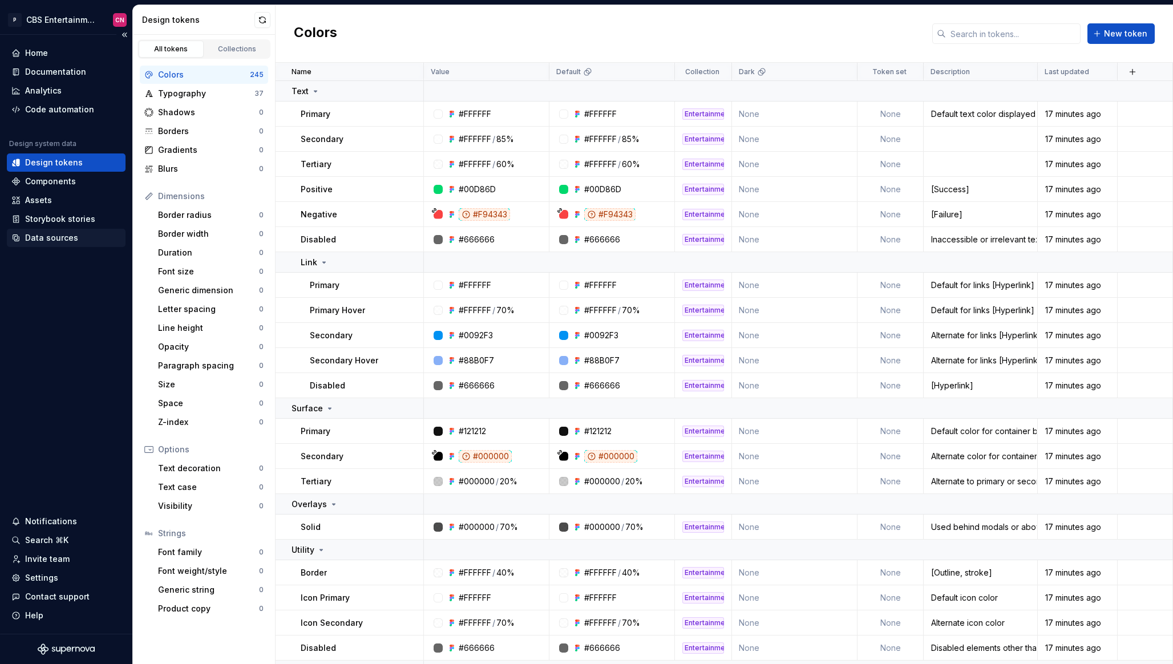
click at [30, 242] on div "Data sources" at bounding box center [51, 237] width 53 height 11
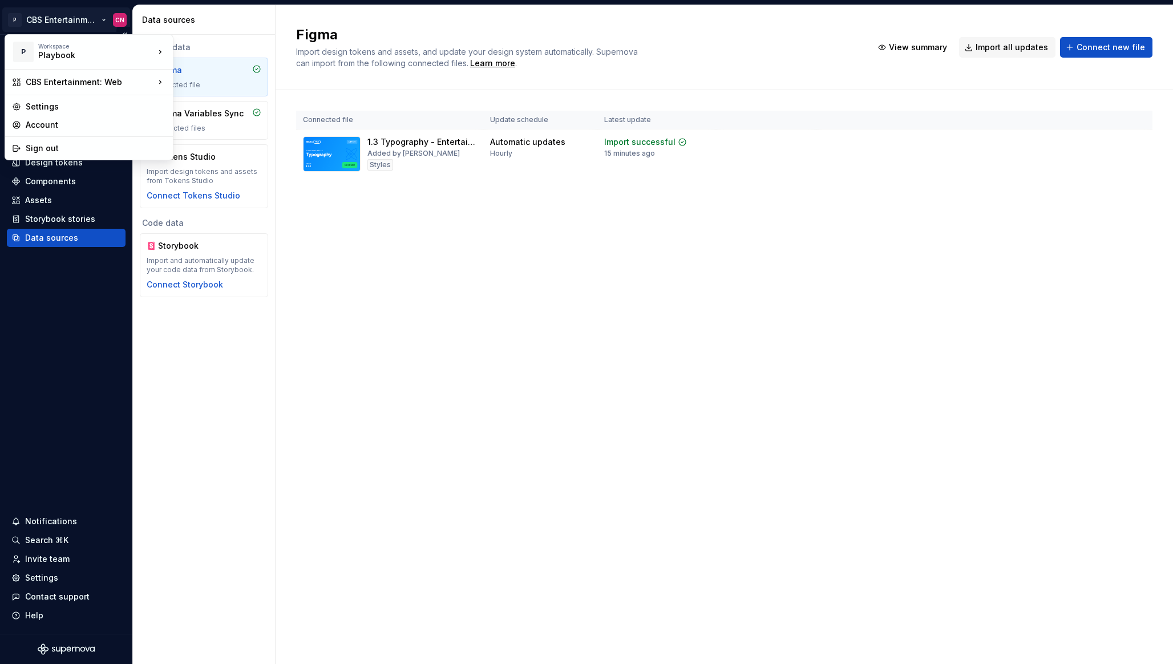
click at [66, 22] on html "P CBS Entertainment: Web CN Home Documentation Analytics Code automation Design…" at bounding box center [586, 332] width 1173 height 664
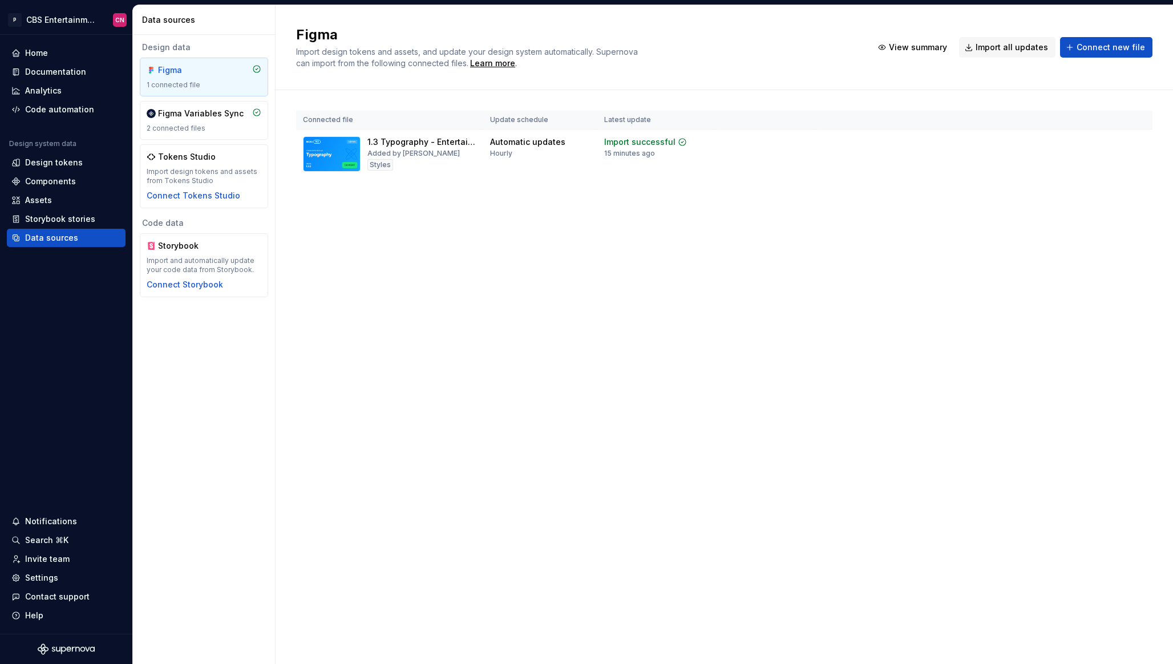
click at [500, 331] on html "P CBS Entertainment: Web CN Home Documentation Analytics Code automation Design…" at bounding box center [586, 332] width 1173 height 664
click at [182, 125] on div "2 connected files" at bounding box center [204, 128] width 115 height 9
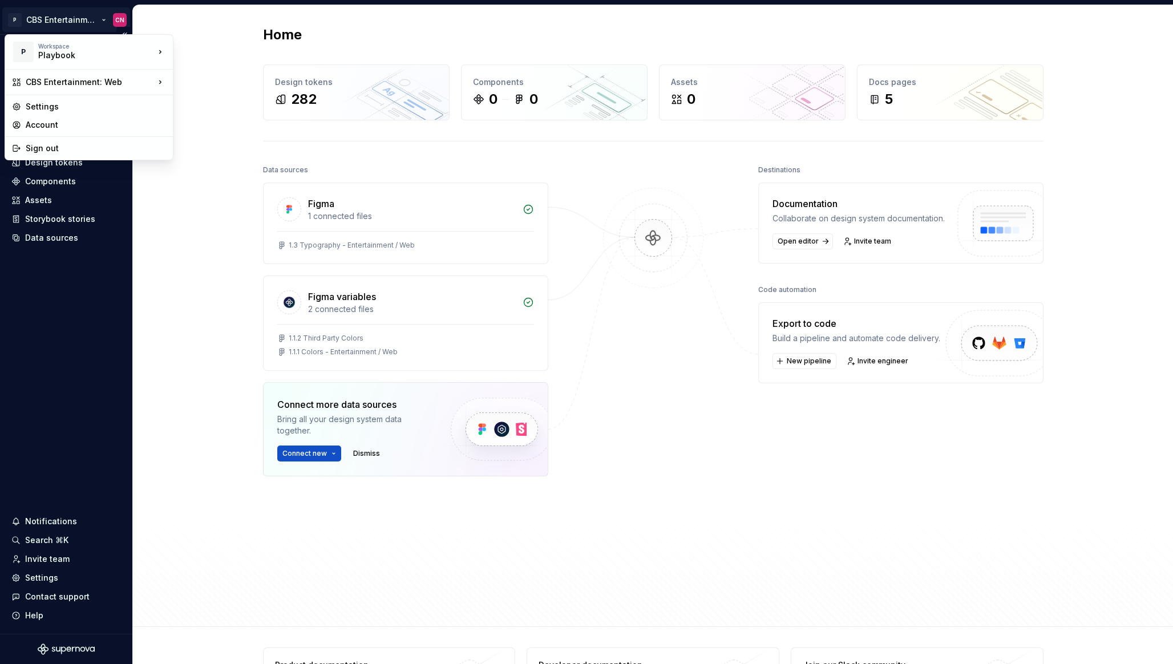
click at [75, 23] on html "P CBS Entertainment: Web CN Home Documentation Analytics Code automation Design…" at bounding box center [586, 332] width 1173 height 664
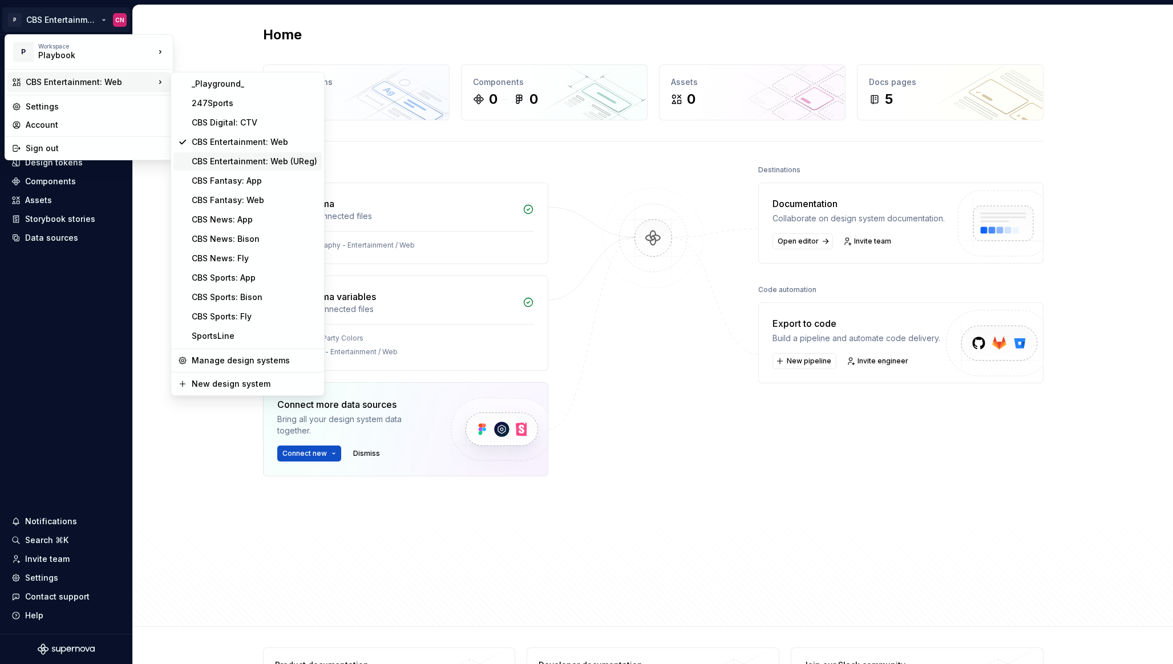
click at [213, 160] on div "CBS Entertainment: Web (UReg)" at bounding box center [255, 161] width 126 height 11
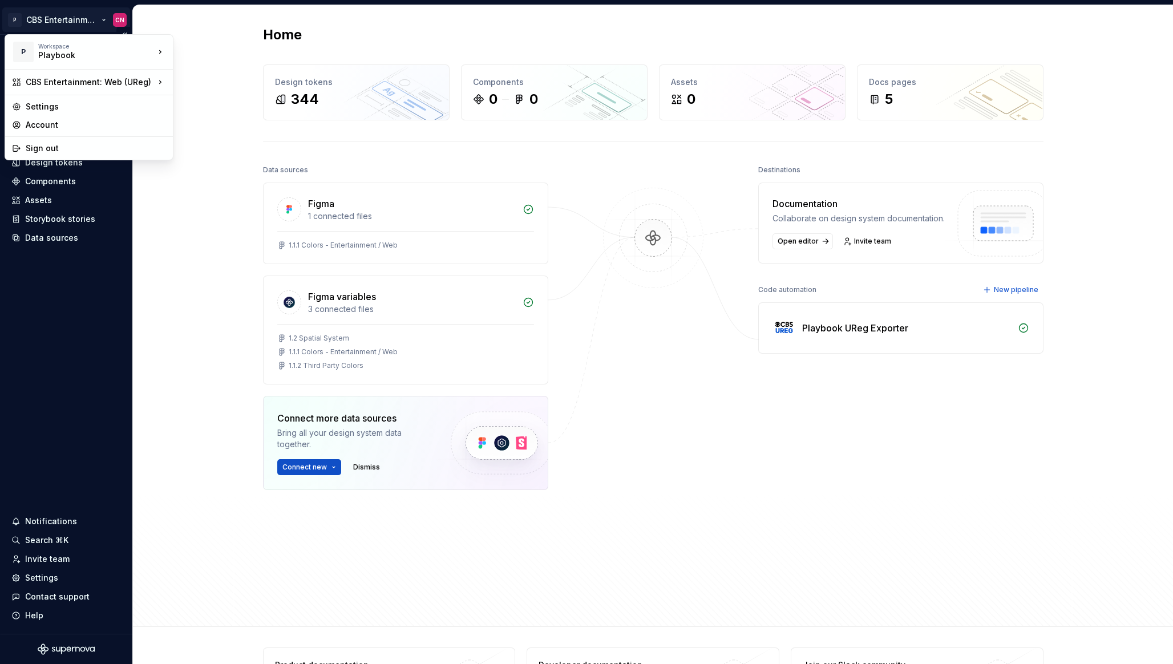
click at [82, 19] on html "P CBS Entertainment: Web (UReg) CN Home Documentation Analytics Code automation…" at bounding box center [586, 332] width 1173 height 664
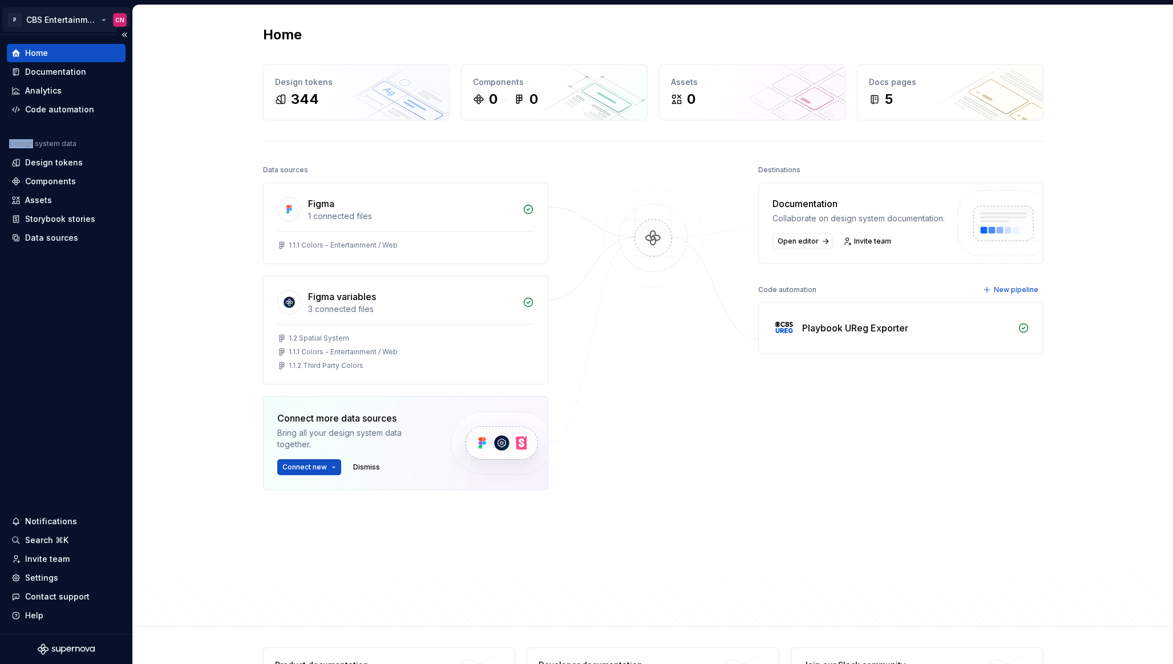
click at [82, 19] on html "P CBS Entertainment: Web (UReg) CN Home Documentation Analytics Code automation…" at bounding box center [586, 332] width 1173 height 664
click at [76, 161] on div "Design tokens" at bounding box center [54, 162] width 58 height 11
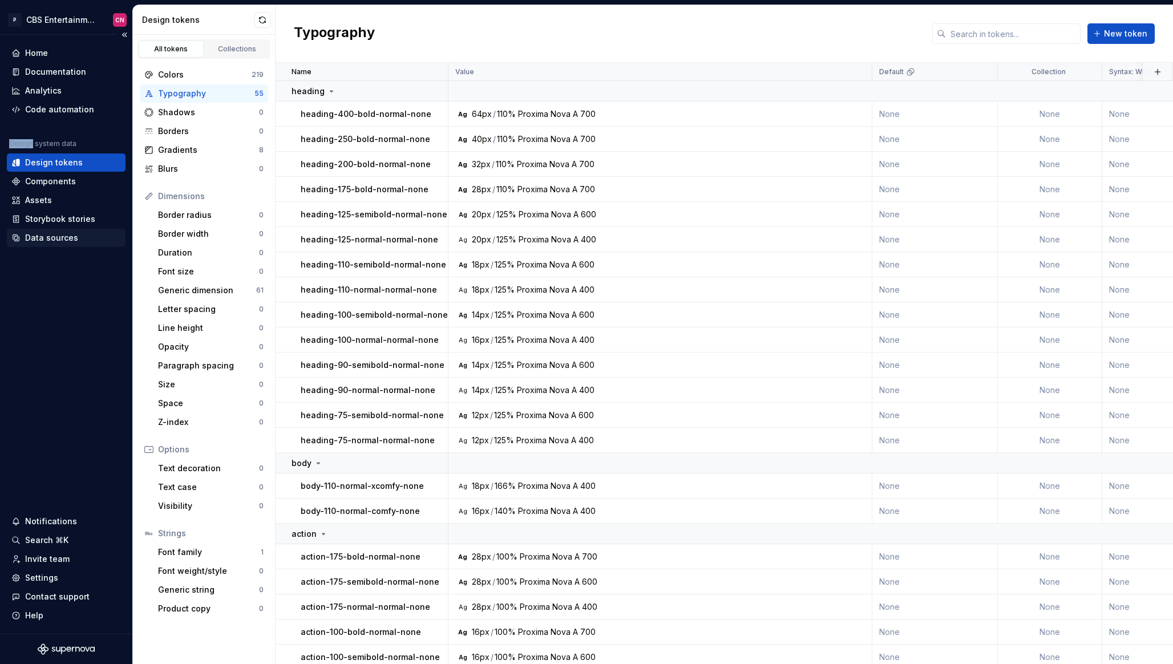
click at [59, 238] on div "Data sources" at bounding box center [51, 237] width 53 height 11
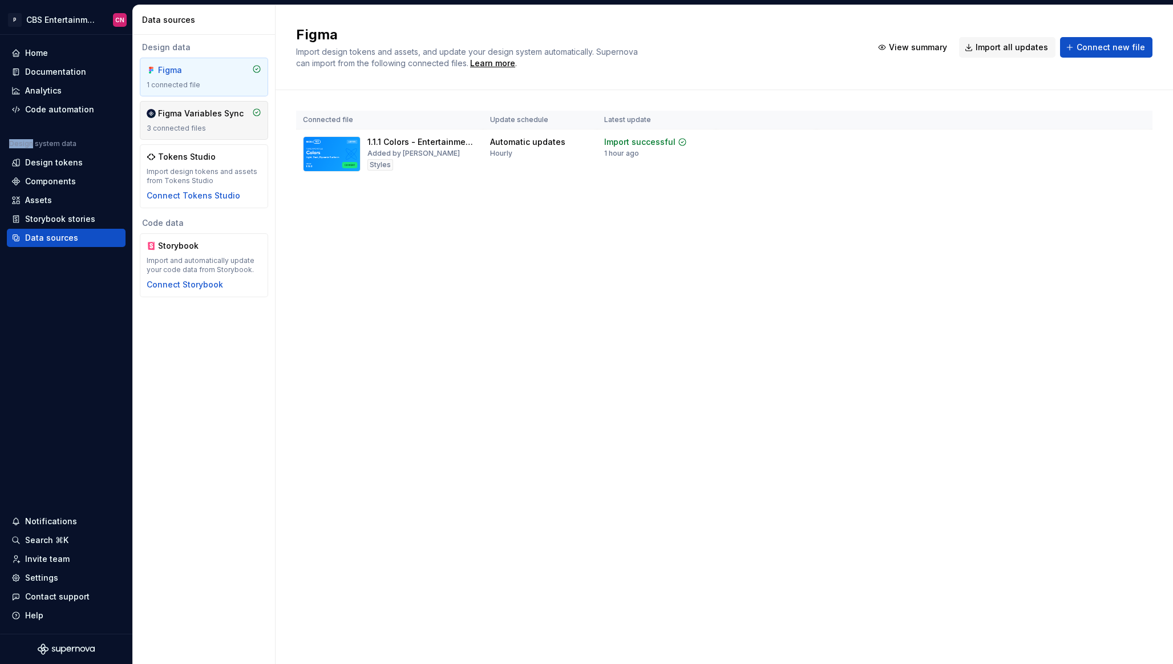
click at [210, 123] on div "Figma Variables Sync 3 connected files" at bounding box center [204, 120] width 115 height 25
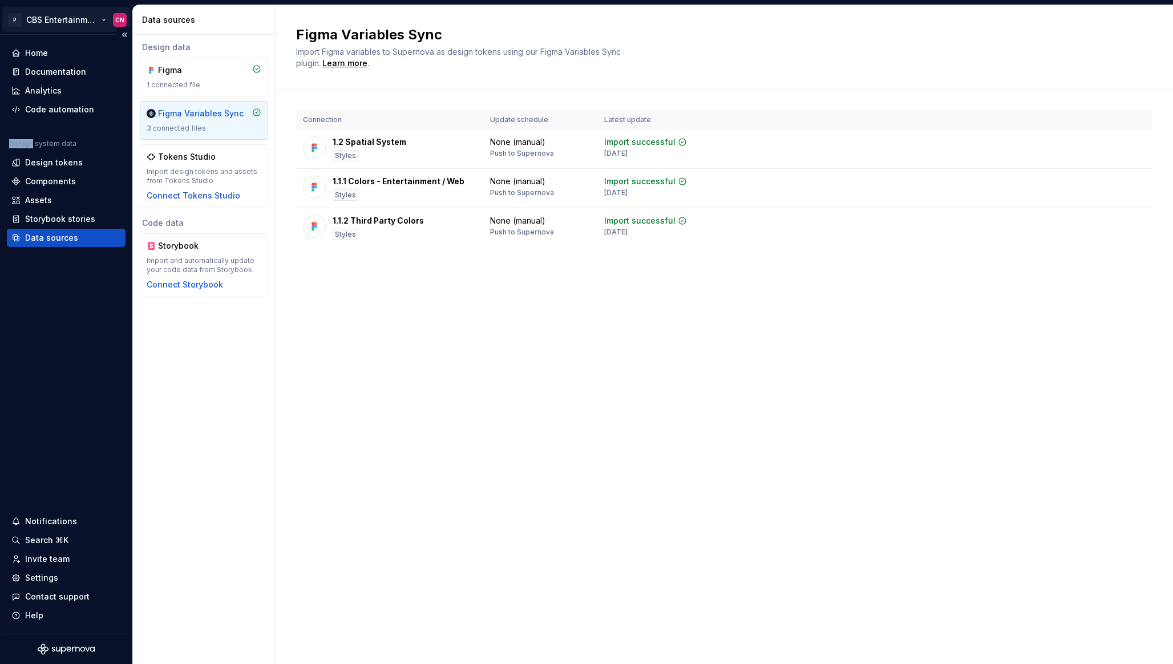
click at [68, 20] on html "P CBS Entertainment: Web (UReg) CN Home Documentation Analytics Code automation…" at bounding box center [586, 332] width 1173 height 664
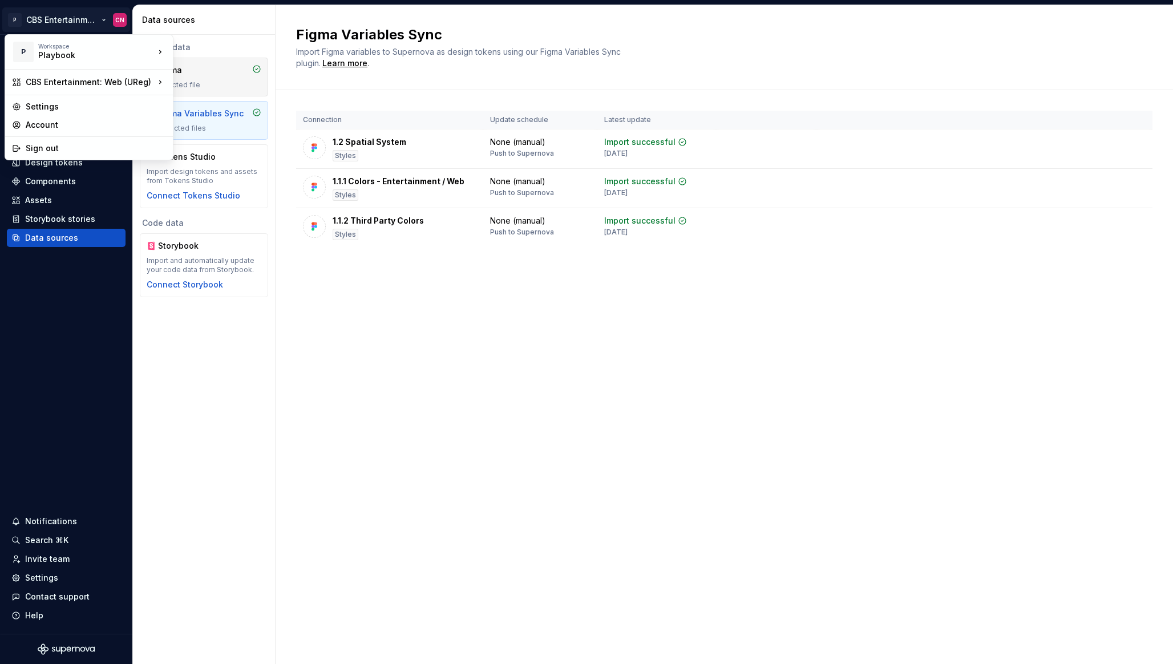
click at [197, 86] on html "P CBS Entertainment: Web (UReg) CN Home Documentation Analytics Code automation…" at bounding box center [586, 332] width 1173 height 664
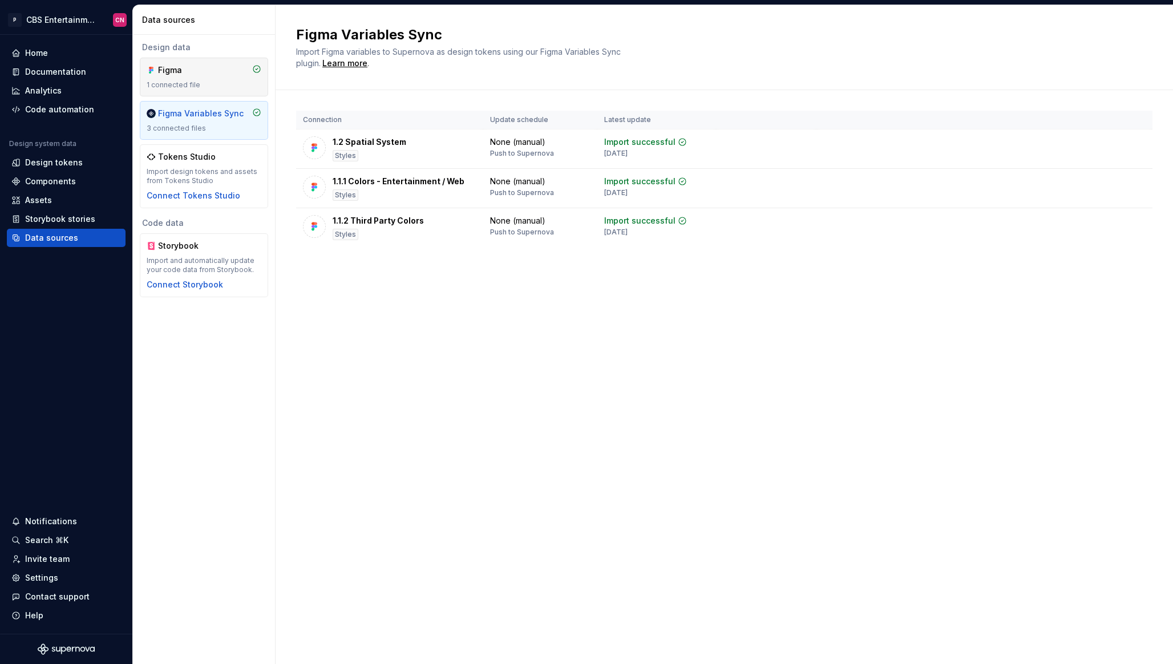
click at [197, 86] on div "1 connected file" at bounding box center [204, 84] width 115 height 9
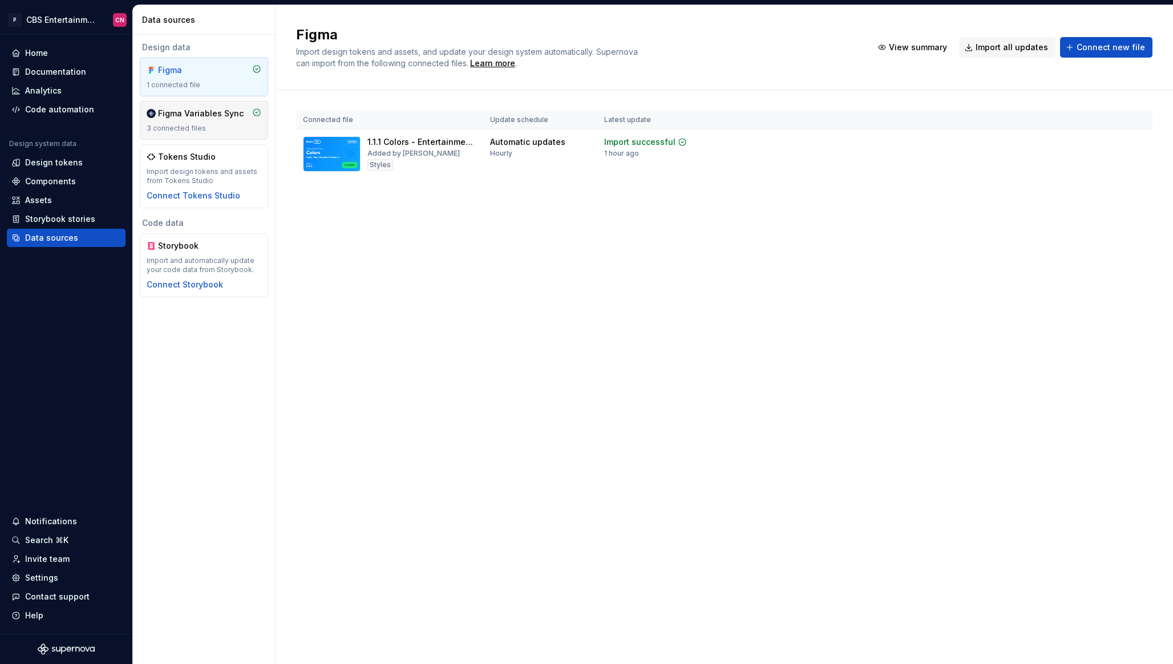
click at [229, 120] on div "Figma Variables Sync 3 connected files" at bounding box center [204, 120] width 115 height 25
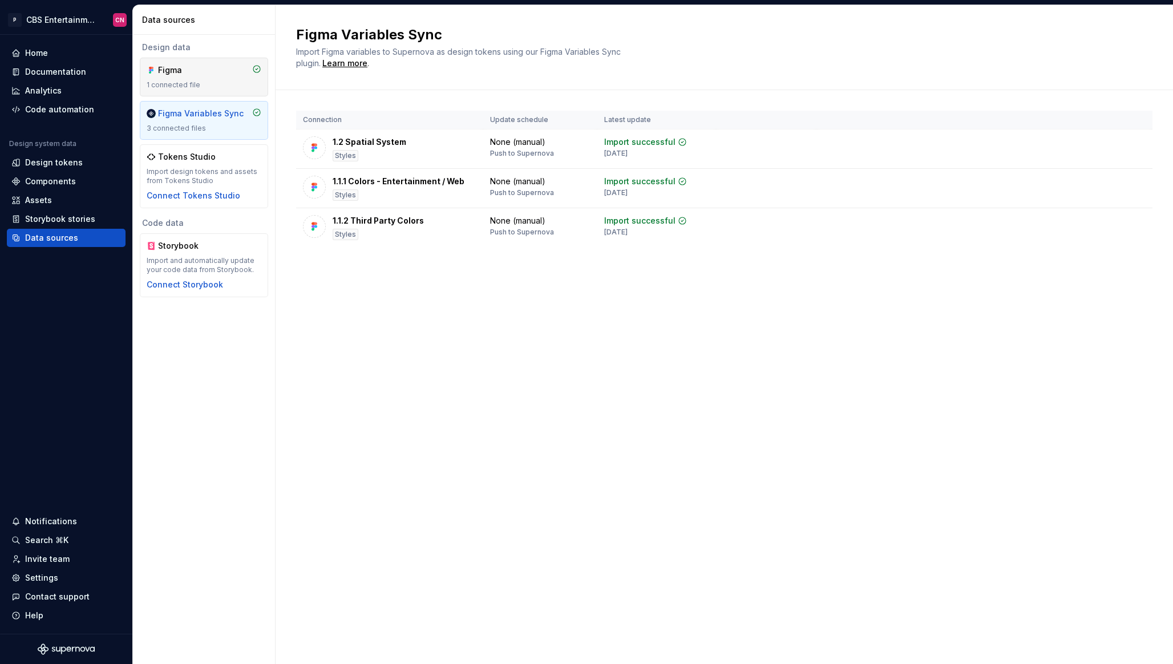
click at [220, 81] on div "1 connected file" at bounding box center [204, 84] width 115 height 9
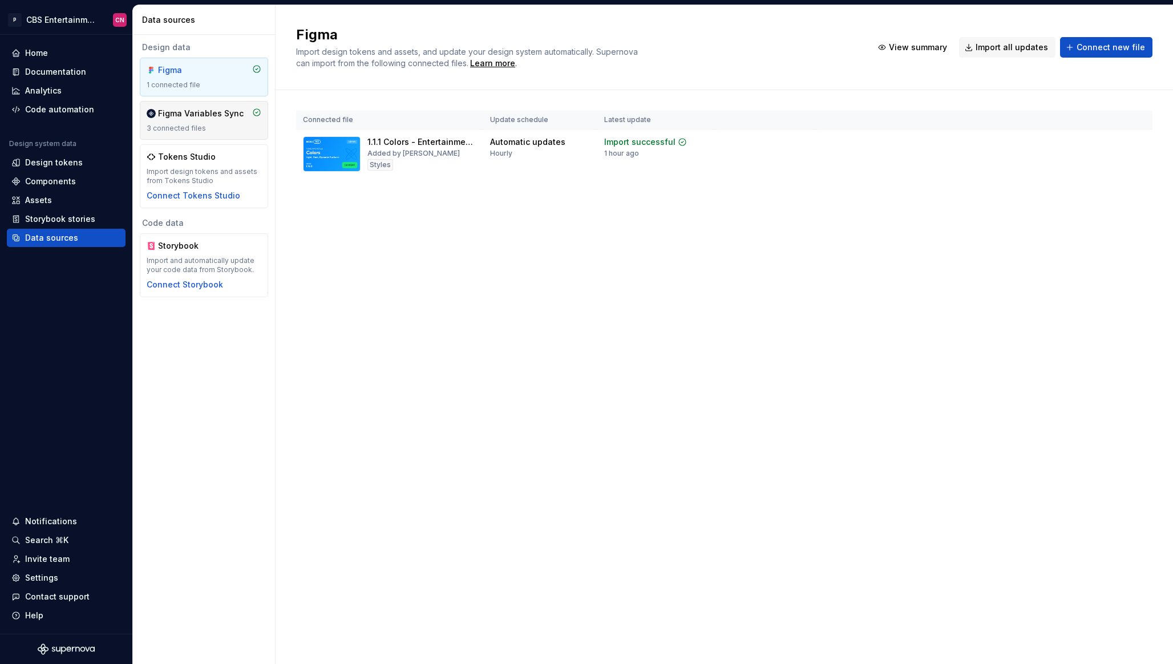
click at [203, 114] on div "Figma Variables Sync" at bounding box center [201, 113] width 86 height 11
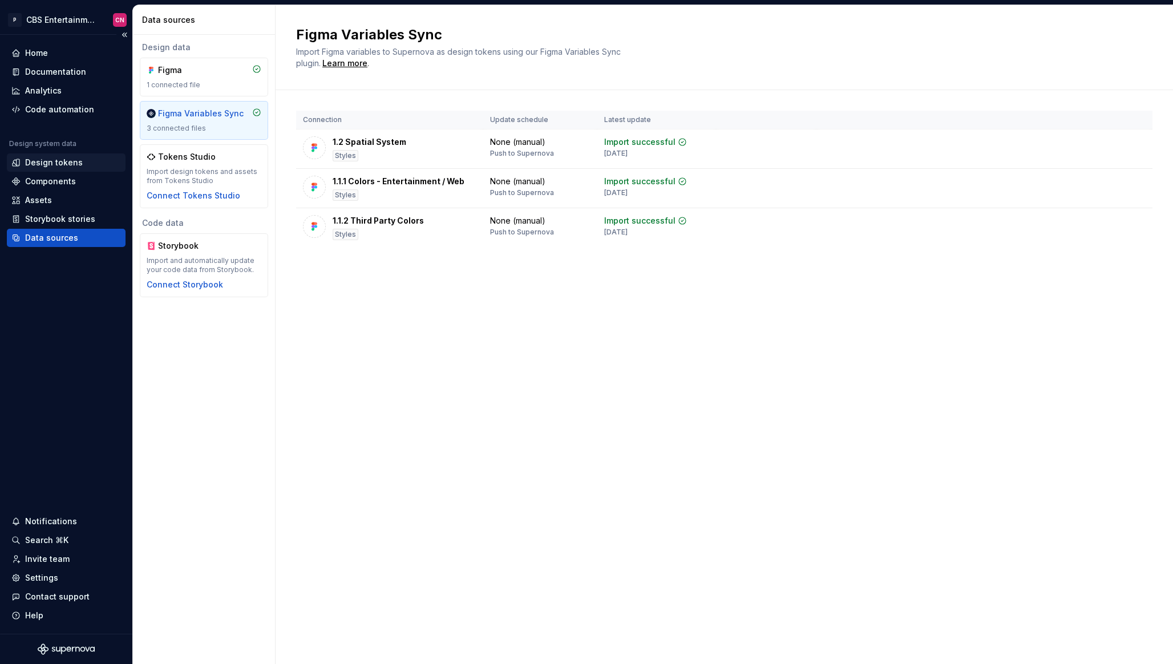
click at [61, 157] on div "Design tokens" at bounding box center [54, 162] width 58 height 11
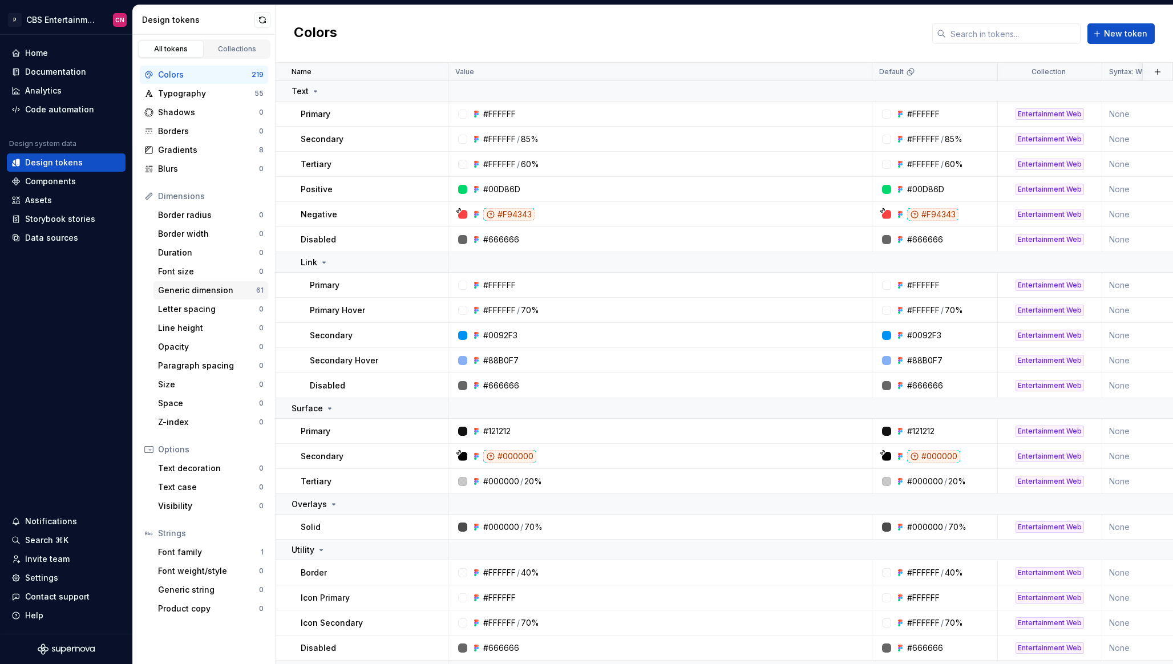
click at [226, 289] on div "Generic dimension" at bounding box center [207, 290] width 98 height 11
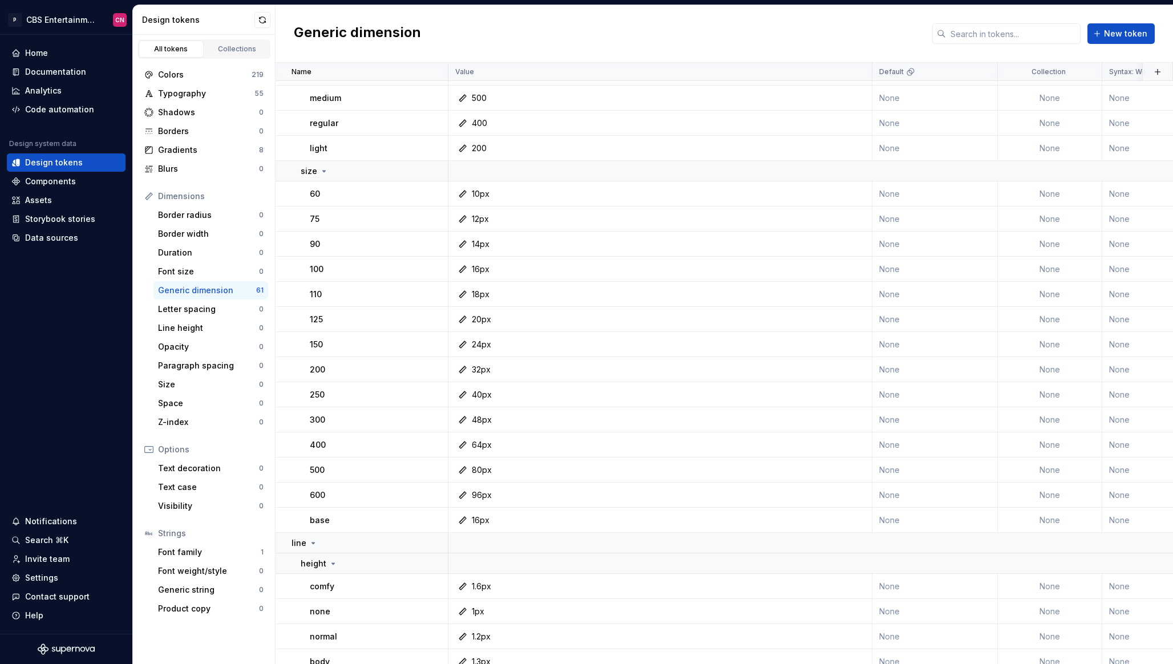
scroll to position [1195, 0]
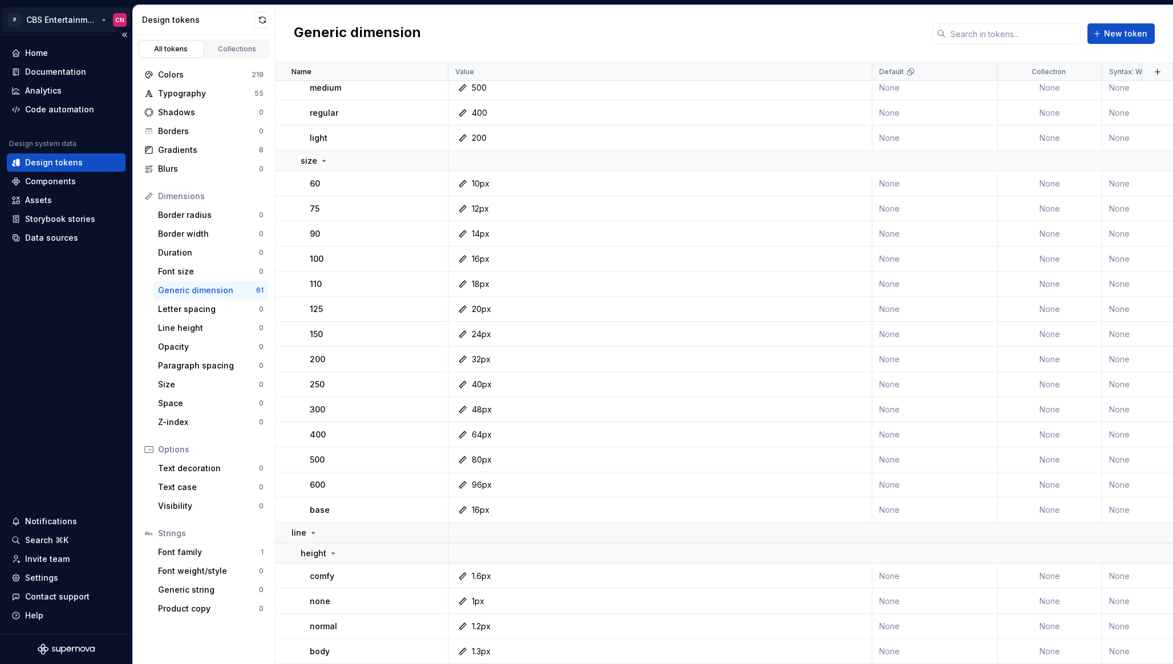
click at [65, 11] on html "P CBS Entertainment: Web (UReg) CN Home Documentation Analytics Code automation…" at bounding box center [586, 332] width 1173 height 664
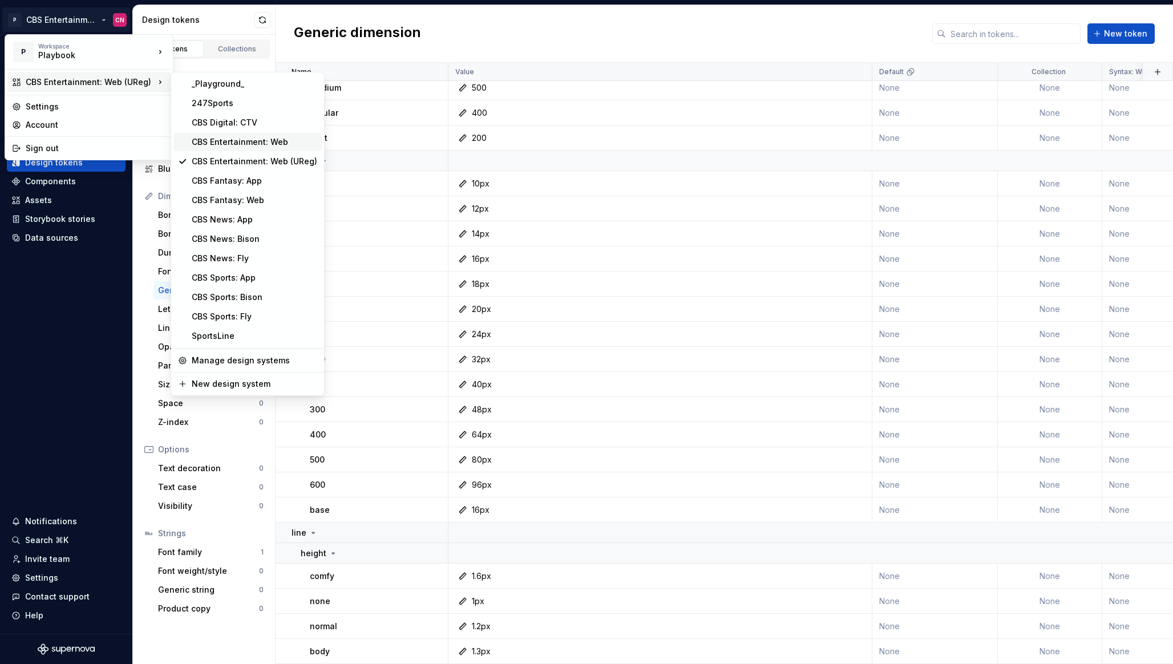
click at [235, 146] on div "CBS Entertainment: Web" at bounding box center [255, 141] width 126 height 11
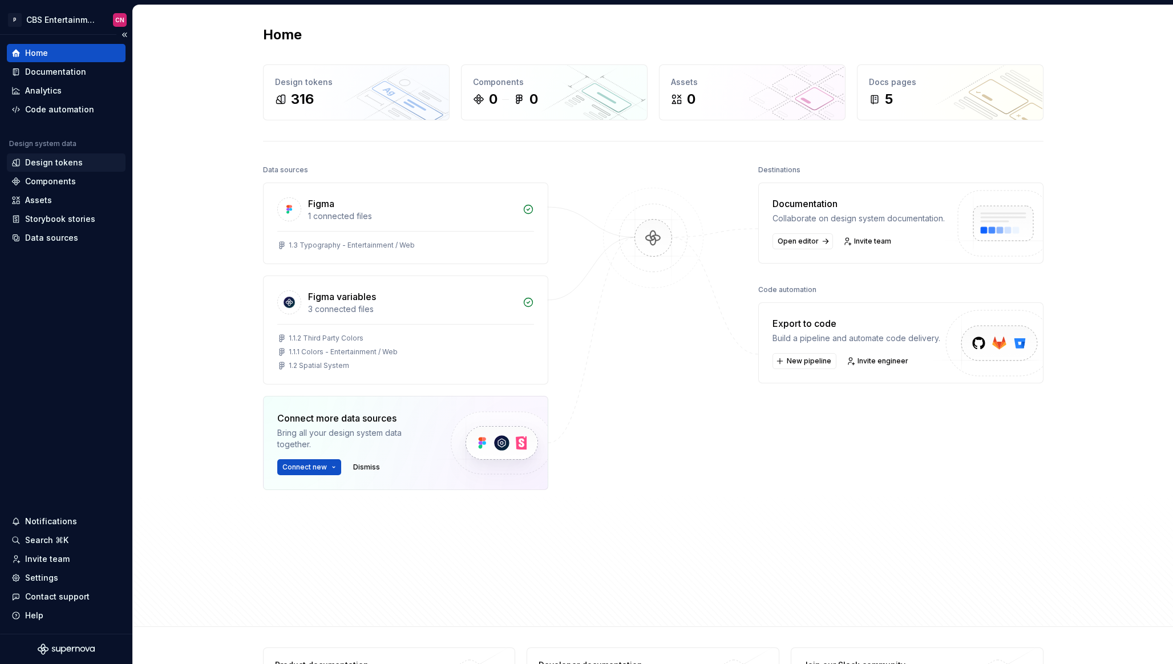
click at [72, 164] on div "Design tokens" at bounding box center [54, 162] width 58 height 11
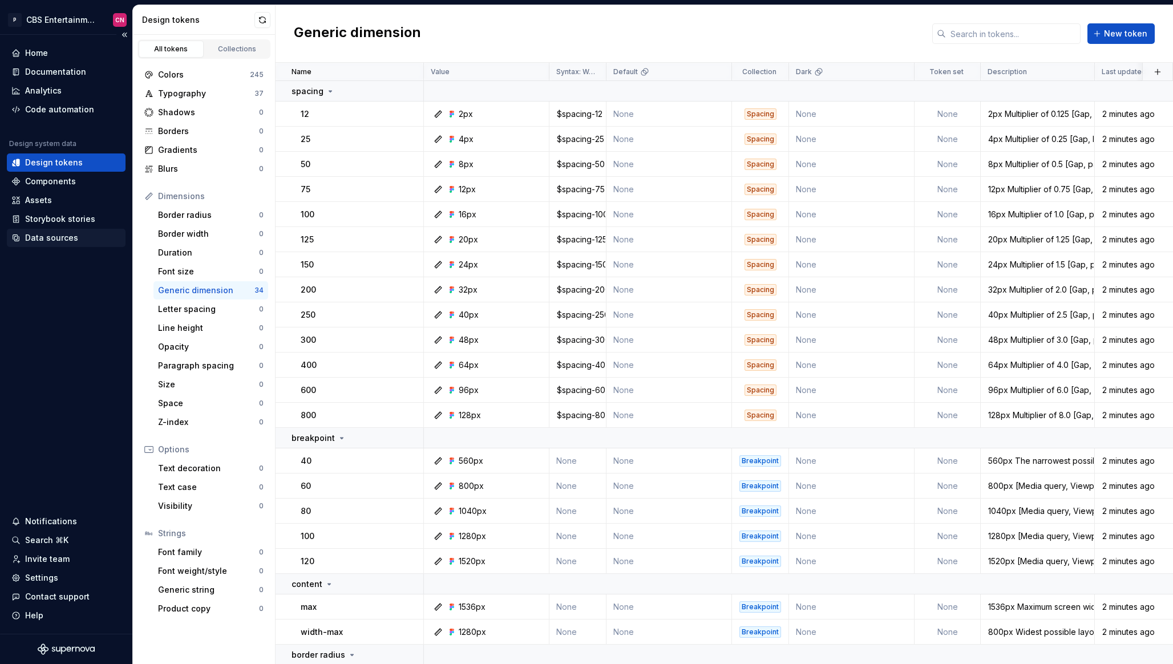
click at [74, 238] on div "Data sources" at bounding box center [51, 237] width 53 height 11
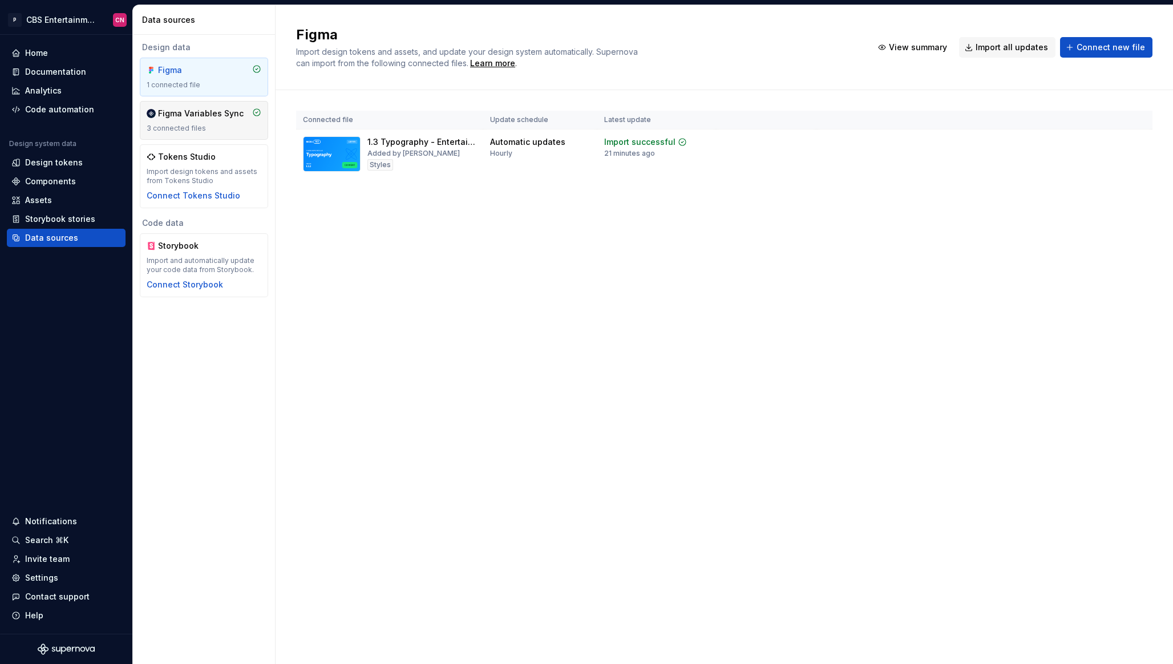
click at [230, 120] on div "Figma Variables Sync 3 connected files" at bounding box center [204, 120] width 115 height 25
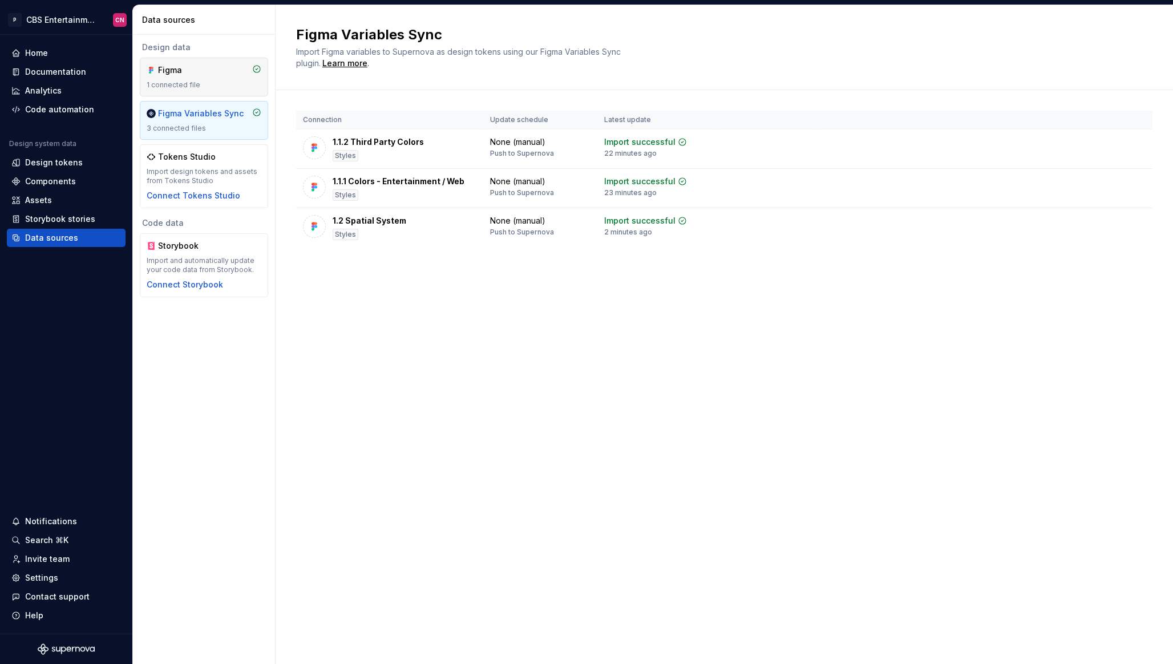
click at [218, 82] on div "1 connected file" at bounding box center [204, 84] width 115 height 9
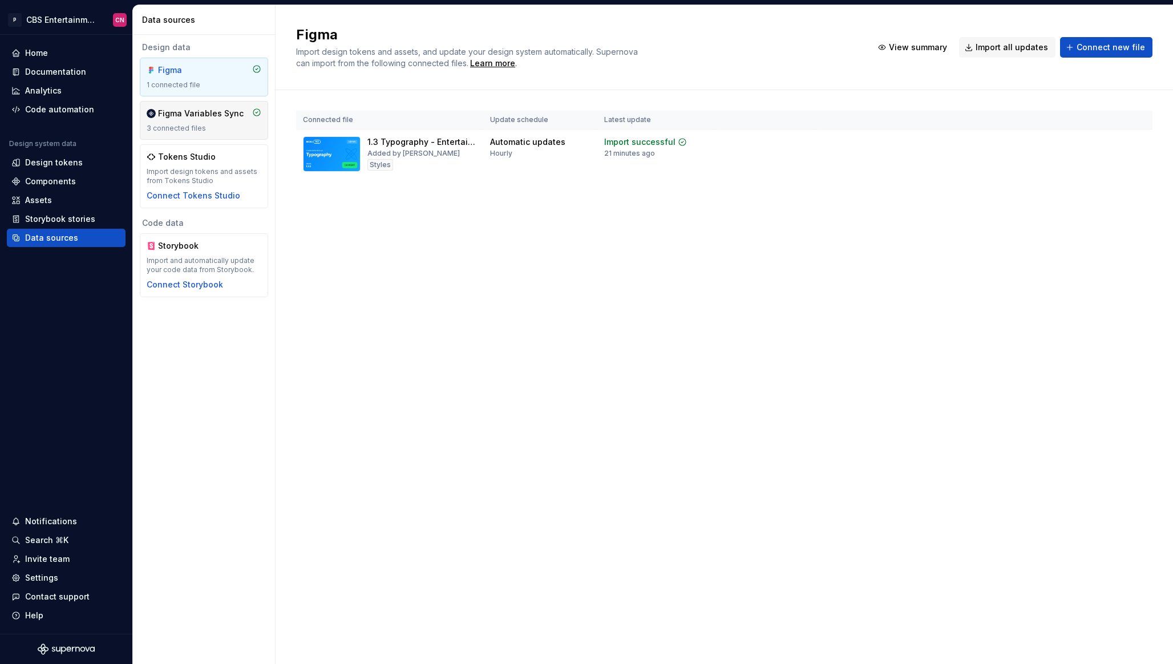
click at [212, 118] on div "Figma Variables Sync" at bounding box center [201, 113] width 86 height 11
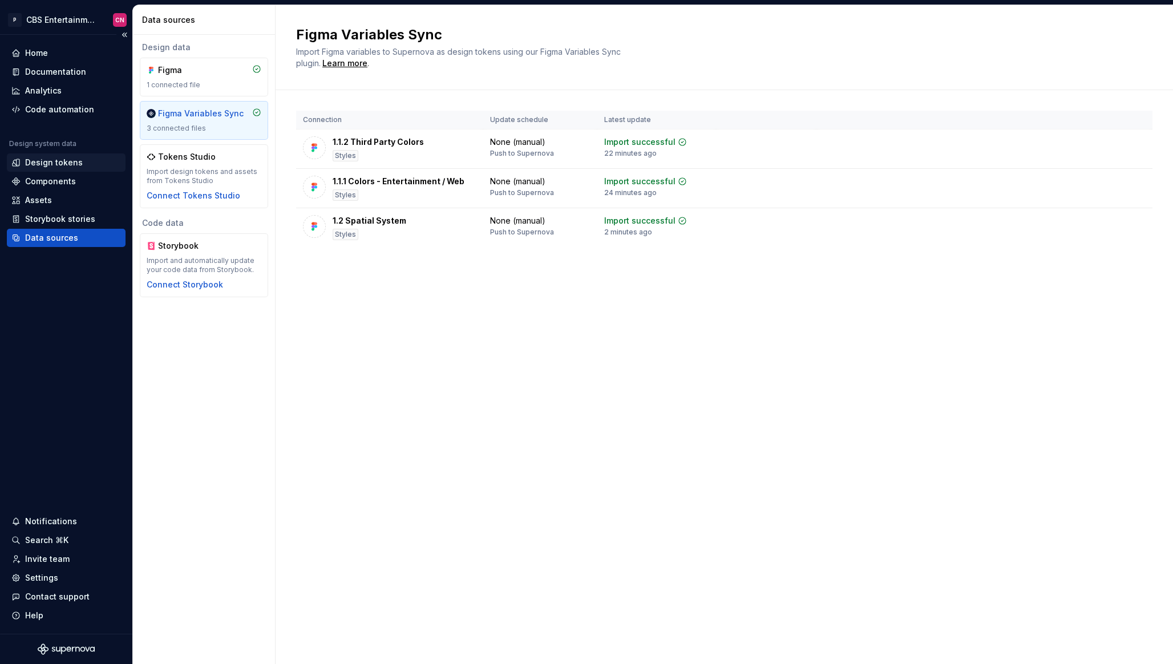
click at [62, 166] on div "Design tokens" at bounding box center [54, 162] width 58 height 11
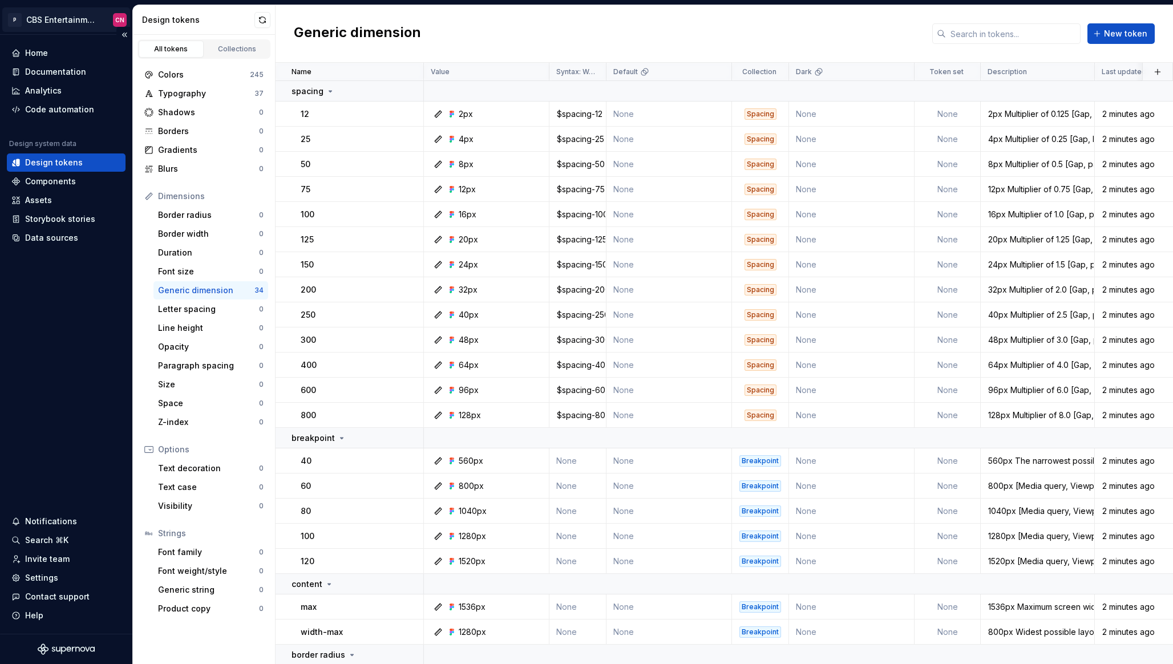
click at [59, 18] on html "P CBS Entertainment: Web CN Home Documentation Analytics Code automation Design…" at bounding box center [586, 332] width 1173 height 664
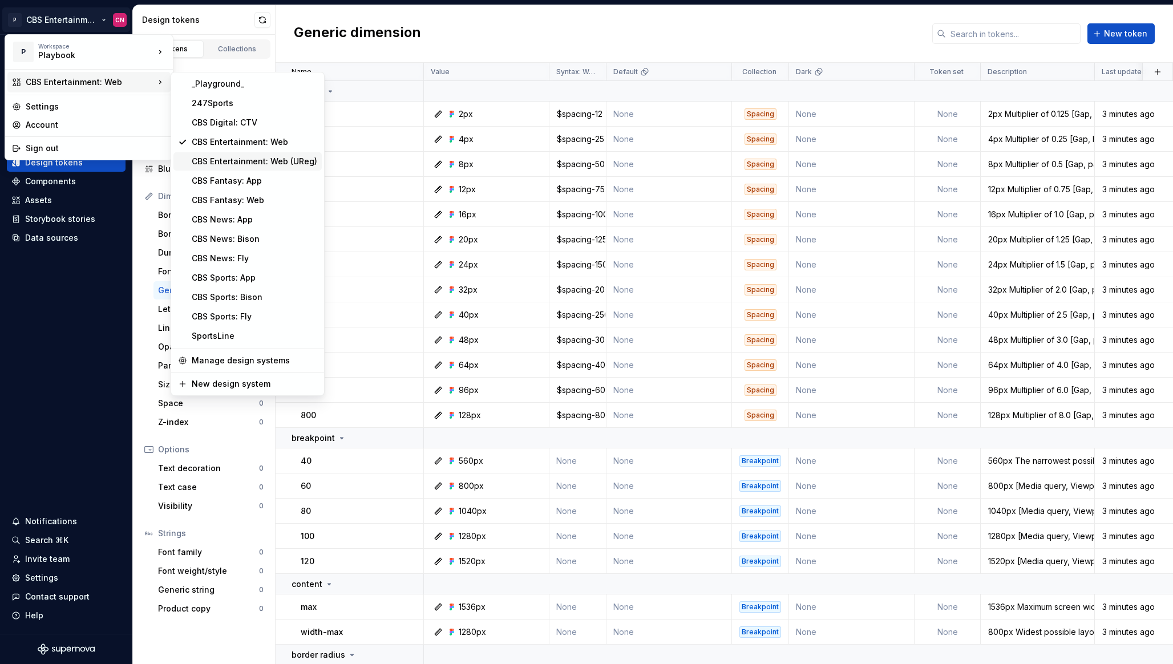
click at [225, 163] on div "CBS Entertainment: Web (UReg)" at bounding box center [255, 161] width 126 height 11
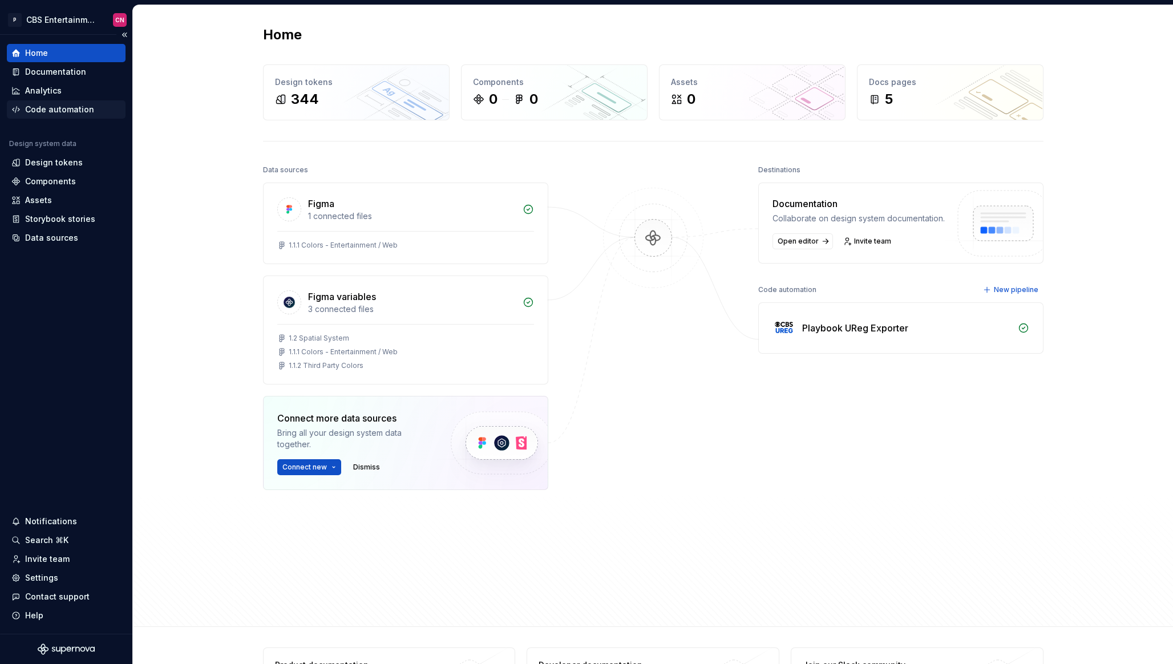
click at [70, 104] on div "Code automation" at bounding box center [59, 109] width 69 height 11
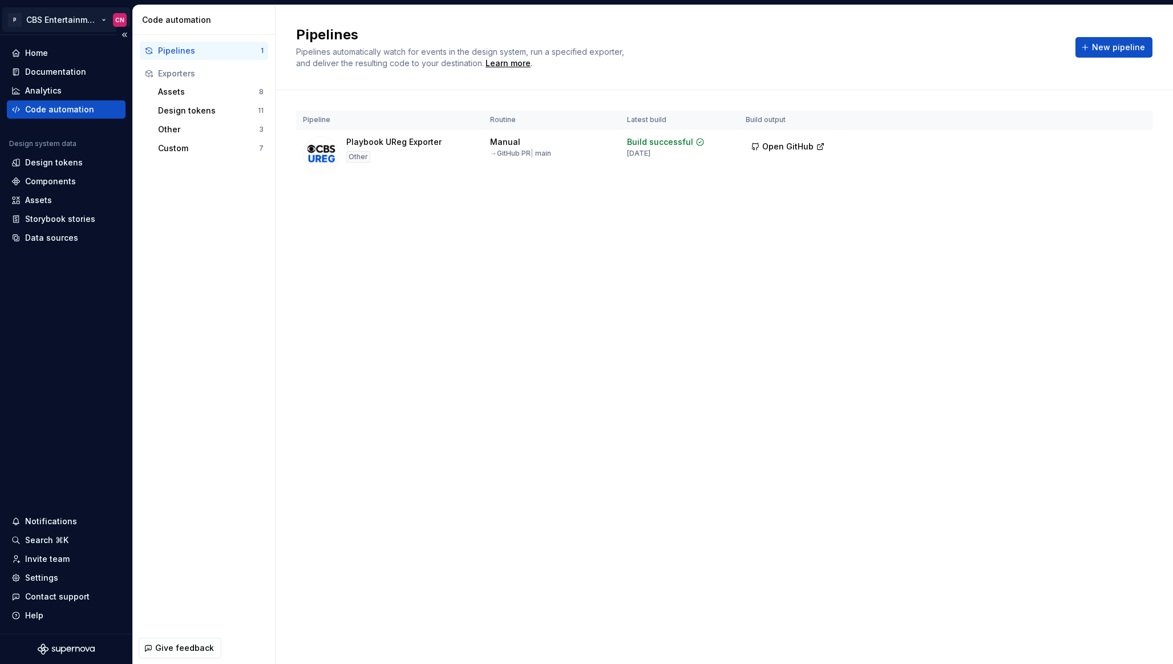
click at [74, 23] on html "P CBS Entertainment: Web (UReg) CN Home Documentation Analytics Code automation…" at bounding box center [586, 332] width 1173 height 664
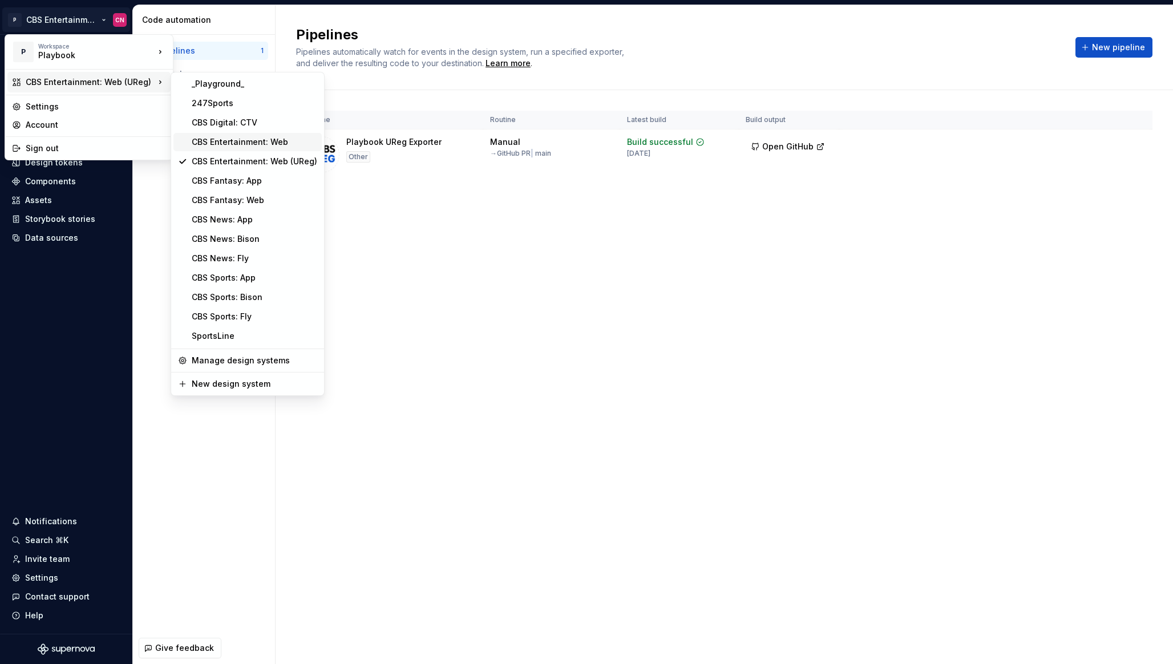
click at [232, 143] on div "CBS Entertainment: Web" at bounding box center [255, 141] width 126 height 11
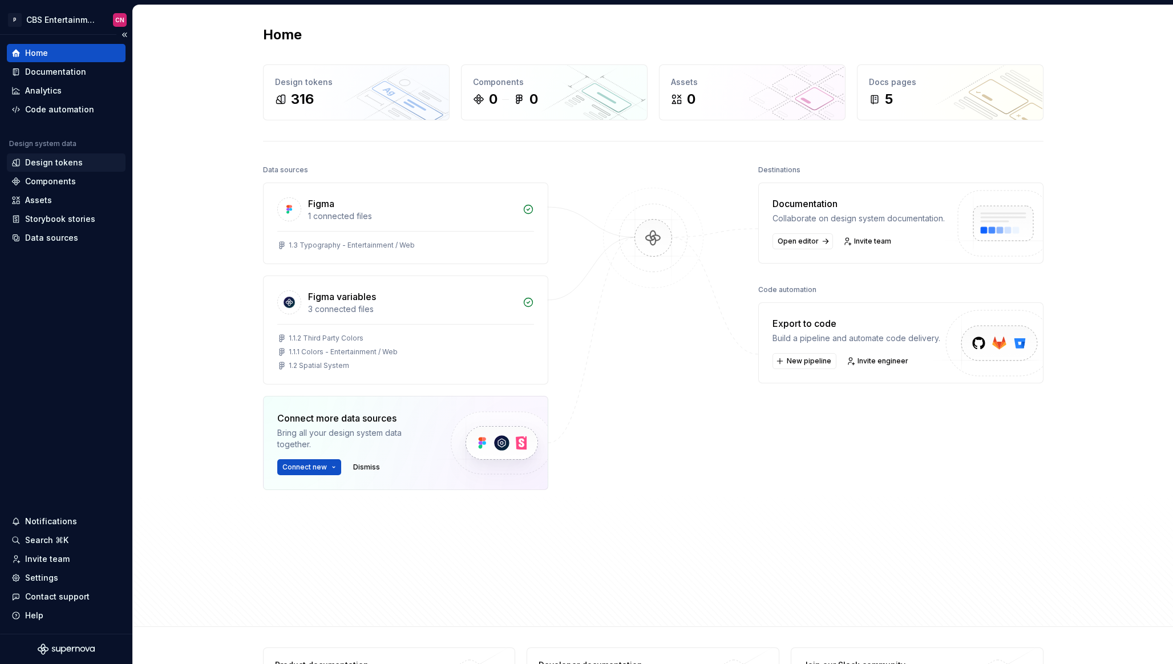
click at [75, 165] on div "Design tokens" at bounding box center [54, 162] width 58 height 11
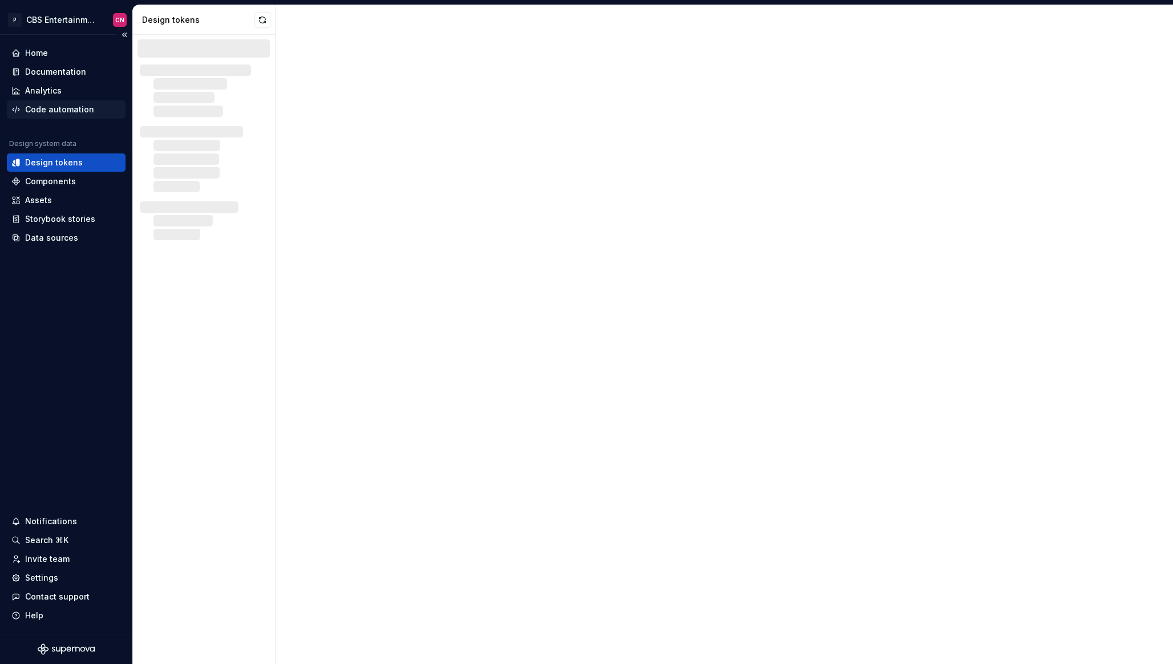
click at [64, 107] on div "Code automation" at bounding box center [59, 109] width 69 height 11
